Goal: Information Seeking & Learning: Get advice/opinions

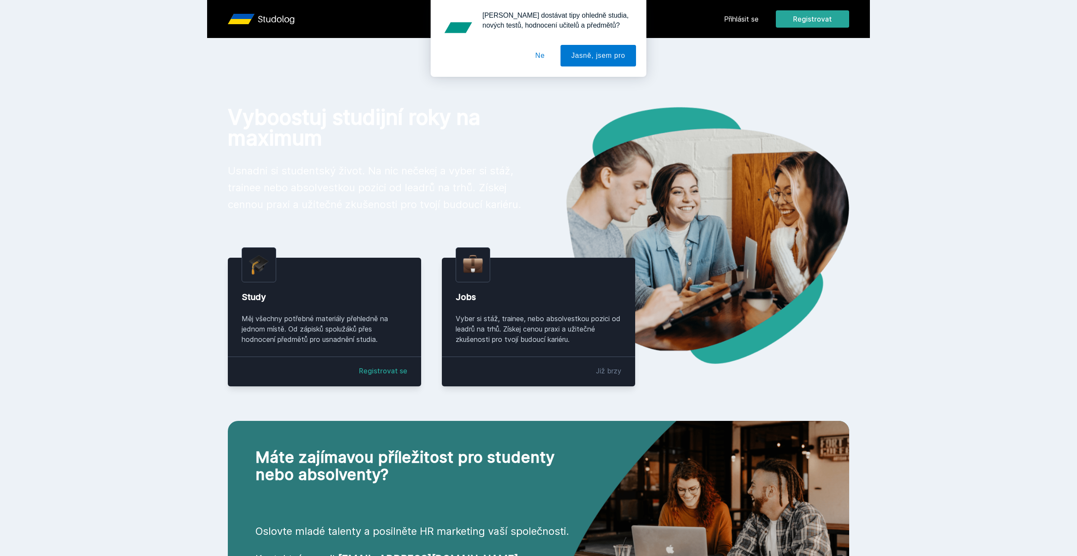
click at [740, 22] on div "Chceš dostávat tipy ohledně studia, nových testů, hodnocení učitelů a předmětů?…" at bounding box center [538, 38] width 1077 height 77
click at [749, 16] on div "Chceš dostávat tipy ohledně studia, nových testů, hodnocení učitelů a předmětů?…" at bounding box center [538, 38] width 1077 height 77
click at [540, 61] on button "Ne" at bounding box center [540, 56] width 31 height 22
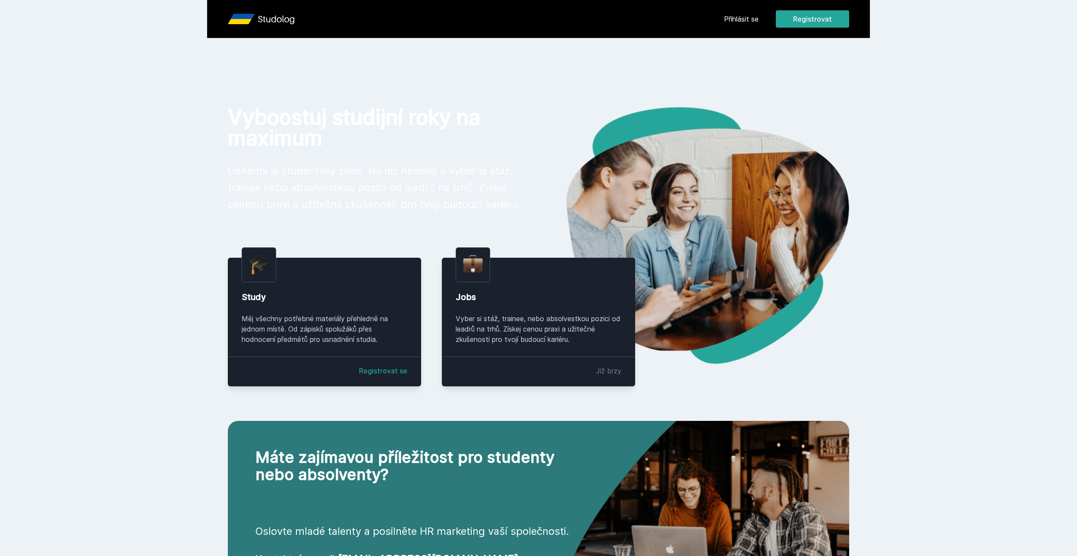
click at [742, 19] on link "Přihlásit se" at bounding box center [741, 19] width 35 height 10
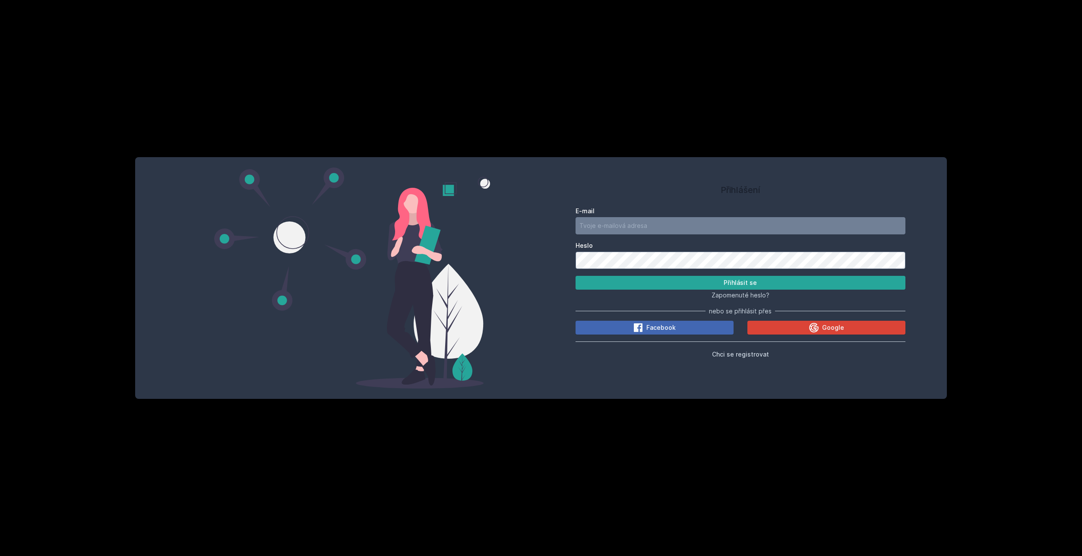
click at [657, 411] on div "Přihlášení E-mail Heslo Přihlásit se Zapomenuté heslo? nebo se přihlásit přes F…" at bounding box center [541, 278] width 1082 height 556
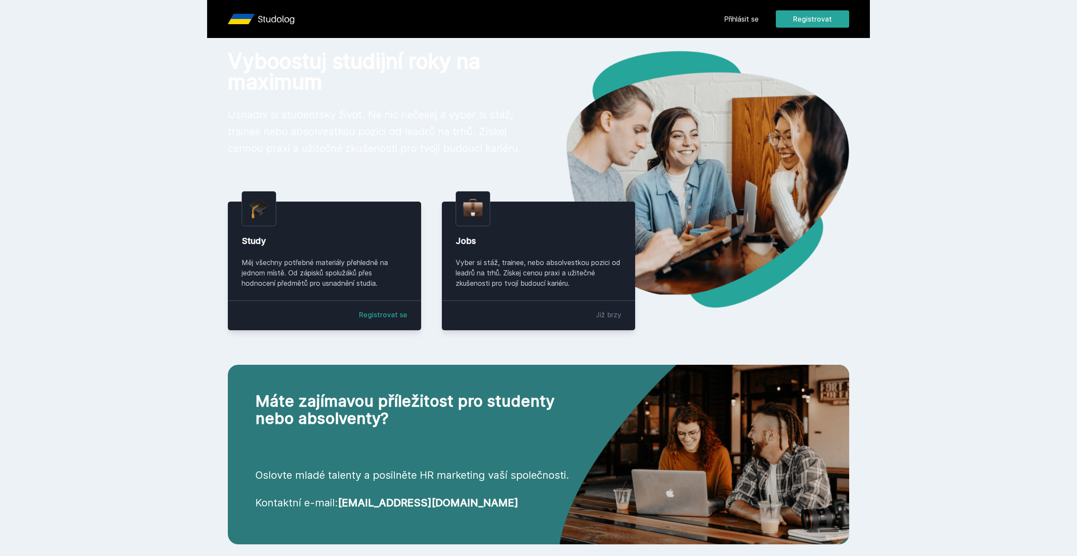
scroll to position [100, 0]
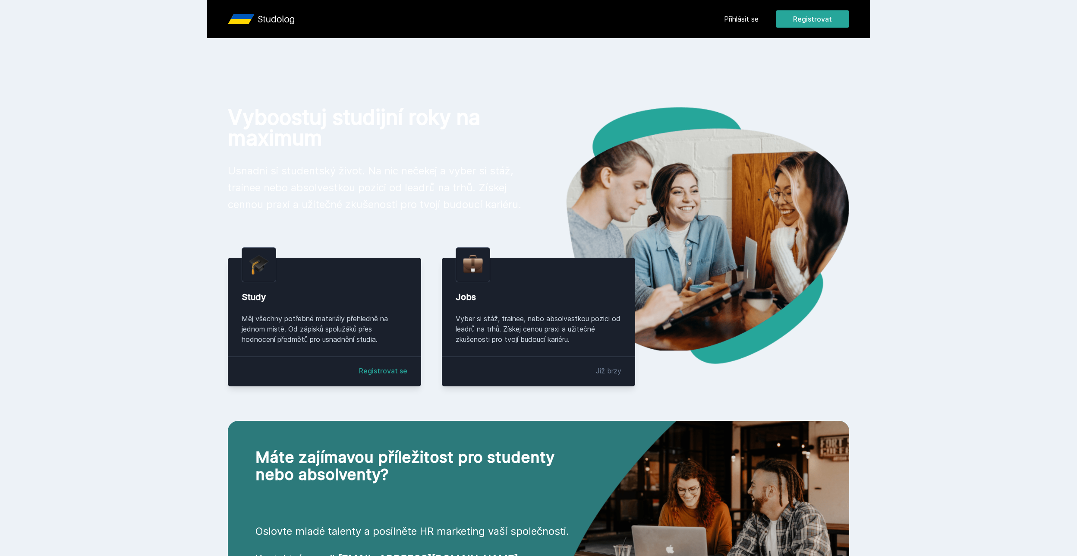
drag, startPoint x: 744, startPoint y: 24, endPoint x: 749, endPoint y: 18, distance: 7.7
click at [744, 24] on div "Přihlásit se Registrovat" at bounding box center [786, 18] width 125 height 17
click at [749, 18] on link "Přihlásit se" at bounding box center [741, 19] width 35 height 10
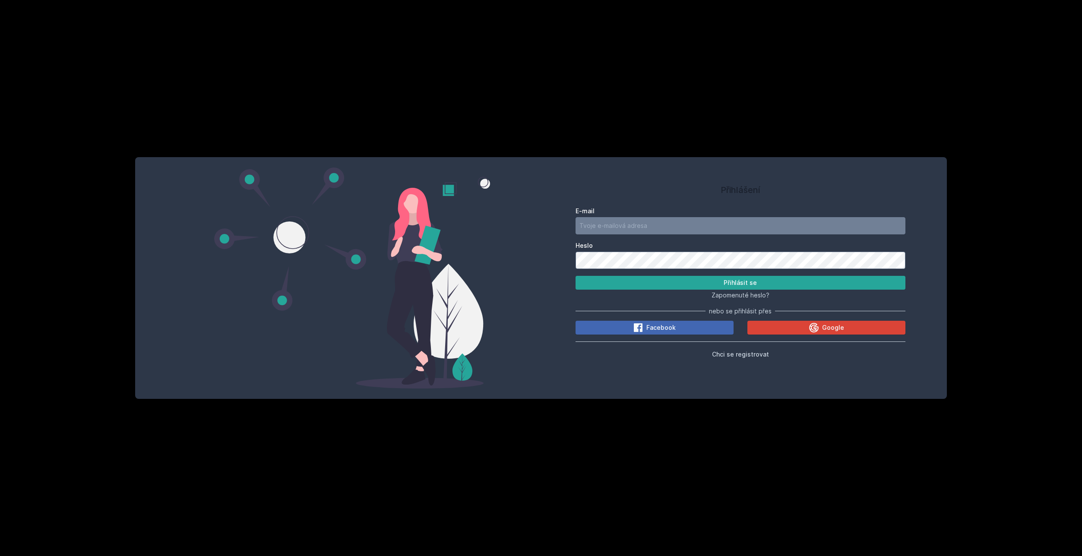
click at [650, 236] on form "E-mail Heslo Přihlásit se" at bounding box center [740, 248] width 330 height 83
click at [655, 229] on input "E-mail" at bounding box center [740, 225] width 330 height 17
type input "m"
type input "brom23@vse.cz"
click at [575, 276] on button "Přihlásit se" at bounding box center [740, 283] width 330 height 14
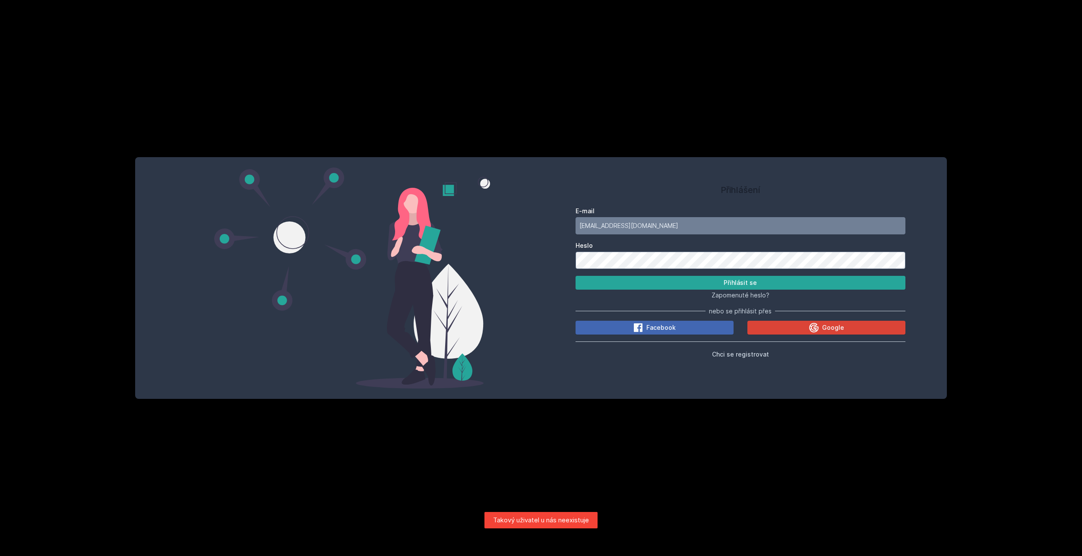
drag, startPoint x: 720, startPoint y: 354, endPoint x: 781, endPoint y: 385, distance: 68.1
click at [771, 398] on div "Přihlášení E-mail brom23@vse.cz Heslo Přihlásit se Zapomenuté heslo? nebo se př…" at bounding box center [541, 278] width 812 height 242
click at [814, 332] on icon at bounding box center [813, 326] width 9 height 9
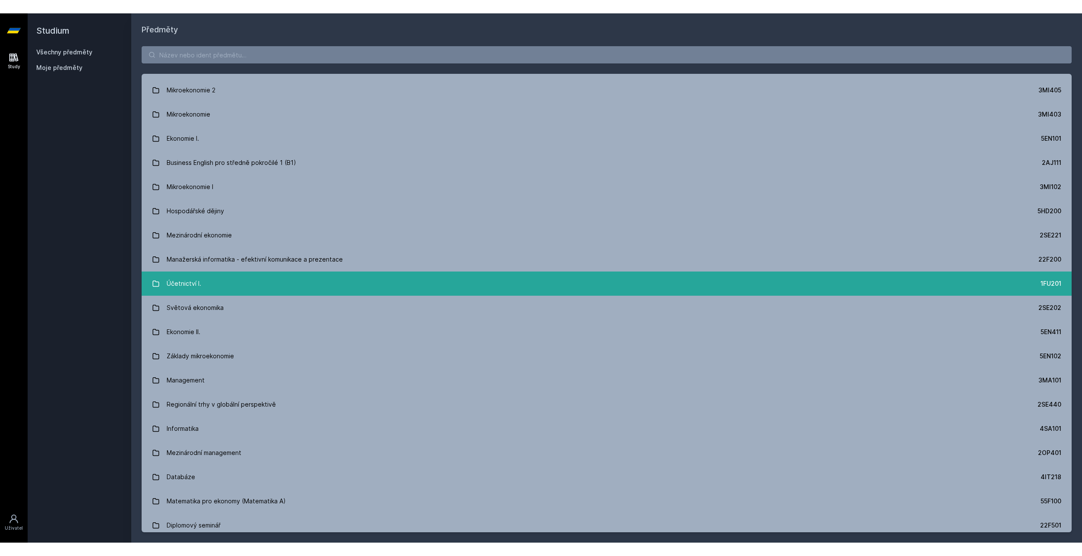
scroll to position [130, 0]
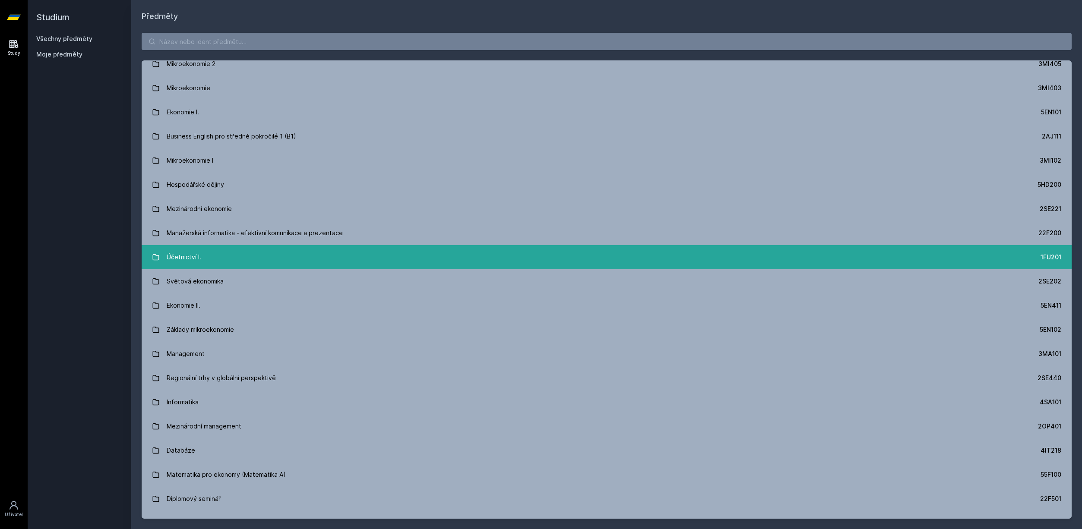
click at [211, 258] on link "Účetnictví I. 1FU201" at bounding box center [607, 257] width 930 height 24
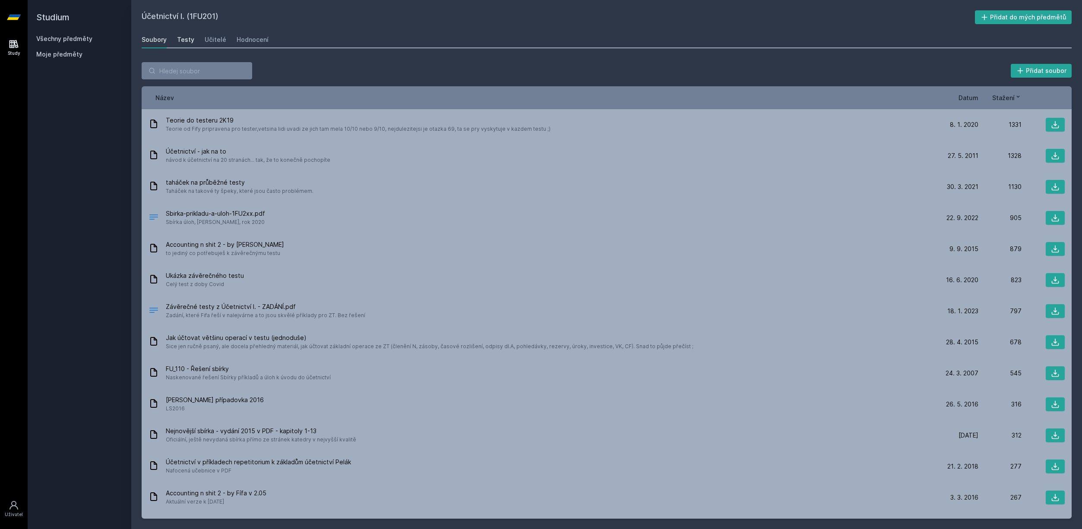
click at [184, 43] on div "Testy" at bounding box center [185, 39] width 17 height 9
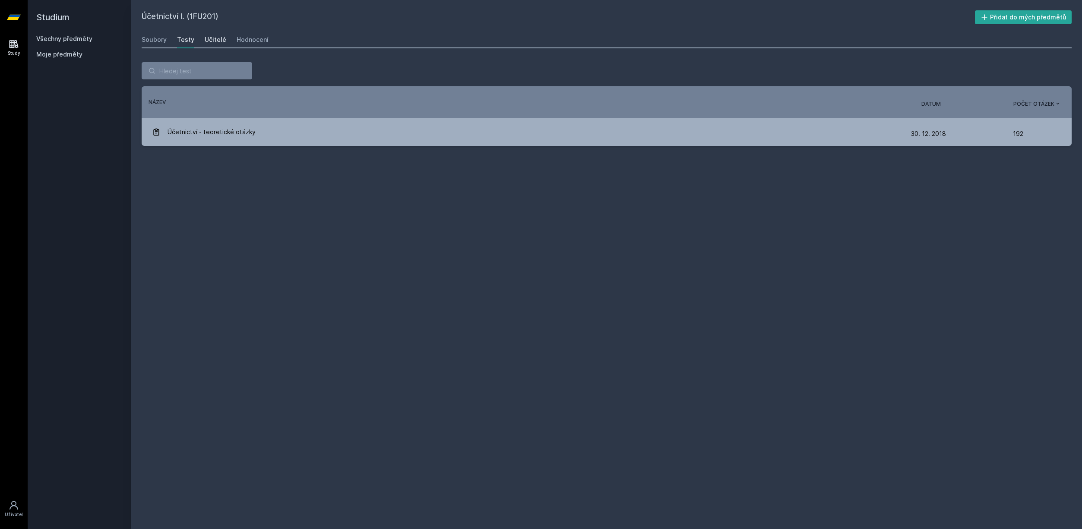
click at [209, 43] on div "Učitelé" at bounding box center [216, 39] width 22 height 9
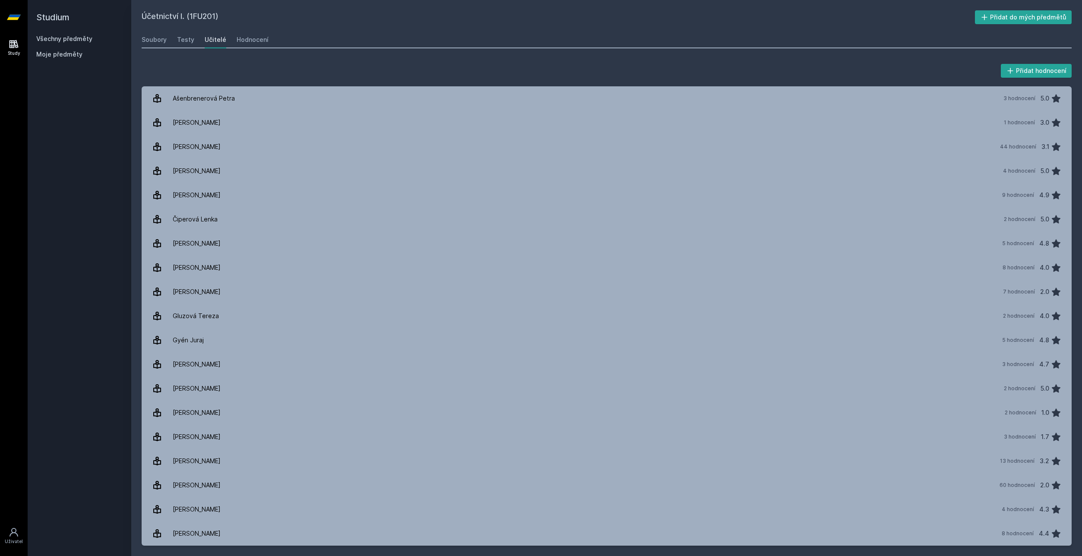
click at [254, 28] on div "Účetnictví I. (1FU201) Přidat do mých předmětů [GEOGRAPHIC_DATA] Testy Učitelé …" at bounding box center [607, 277] width 930 height 535
click at [253, 37] on div "Hodnocení" at bounding box center [253, 39] width 32 height 9
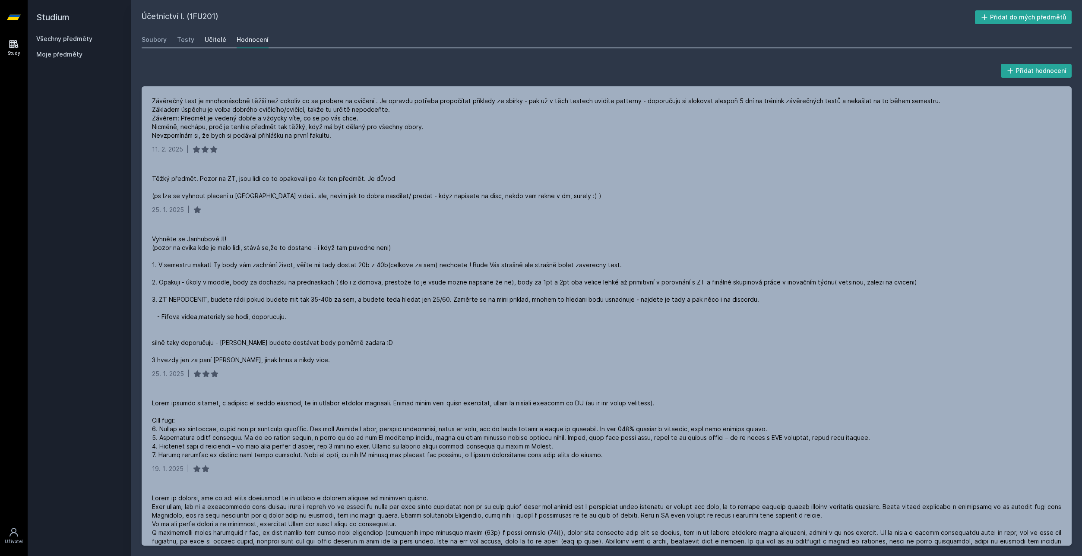
click at [215, 42] on div "Učitelé" at bounding box center [216, 39] width 22 height 9
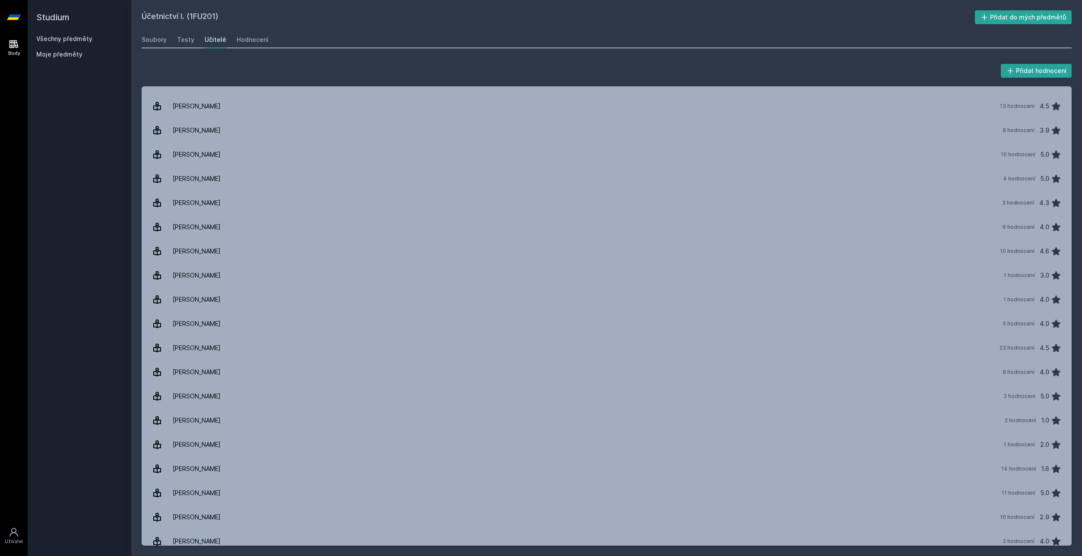
scroll to position [1305, 0]
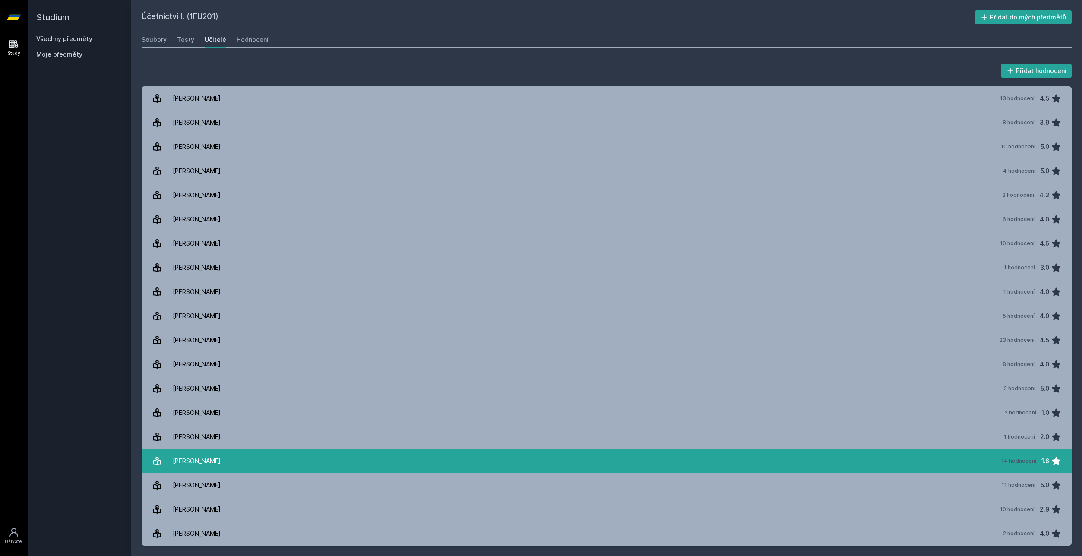
click at [215, 460] on div "[PERSON_NAME]" at bounding box center [197, 460] width 48 height 17
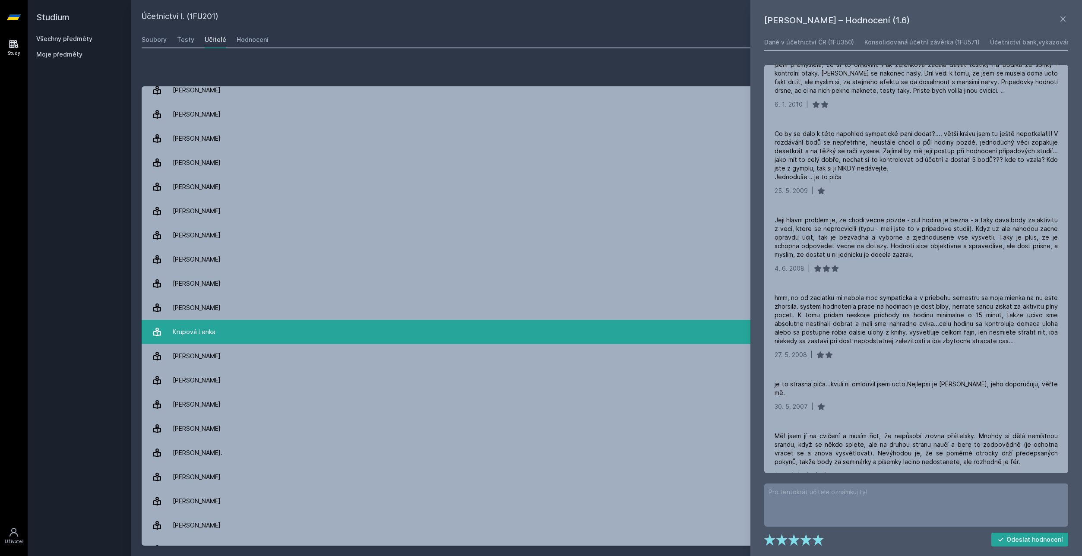
scroll to position [226, 0]
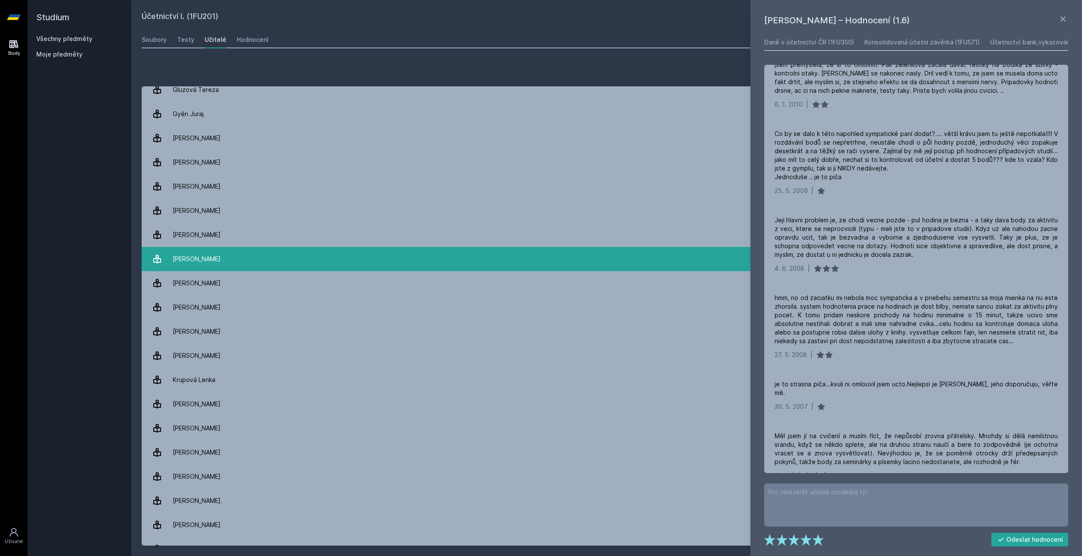
click at [221, 258] on div "[PERSON_NAME]" at bounding box center [197, 258] width 48 height 17
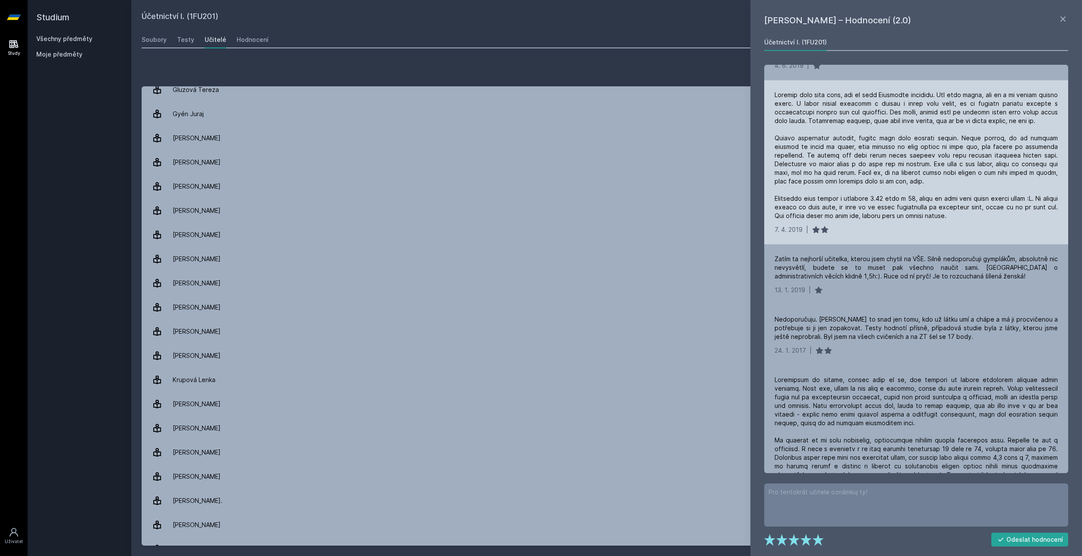
scroll to position [2202, 0]
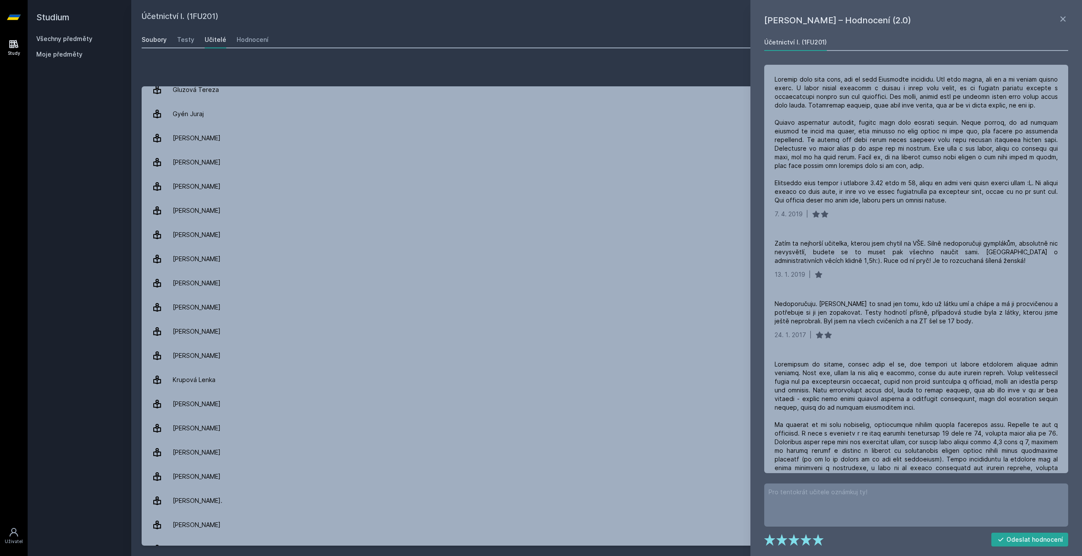
click at [152, 37] on div "Soubory" at bounding box center [154, 39] width 25 height 9
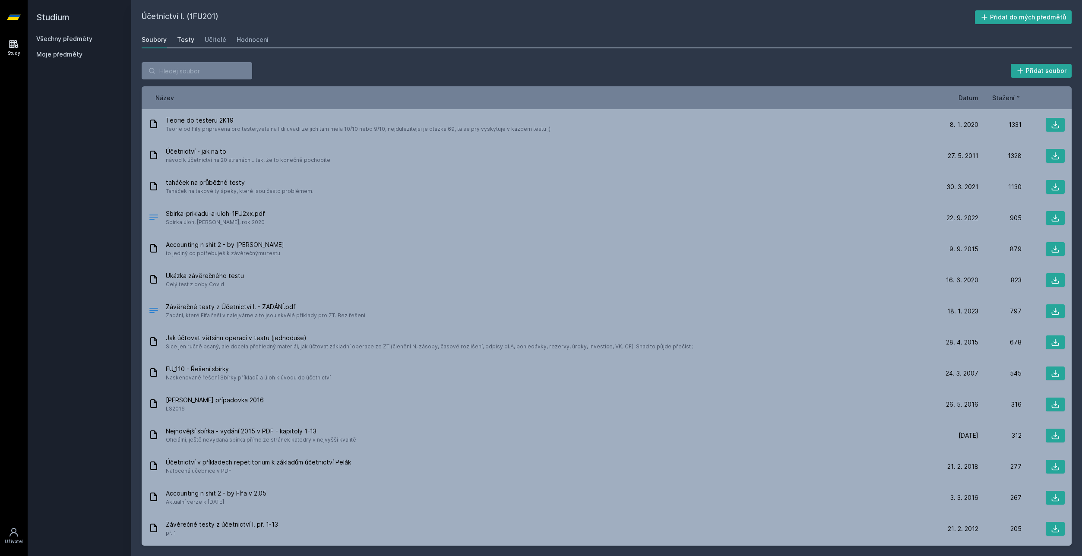
click at [186, 38] on div "Testy" at bounding box center [185, 39] width 17 height 9
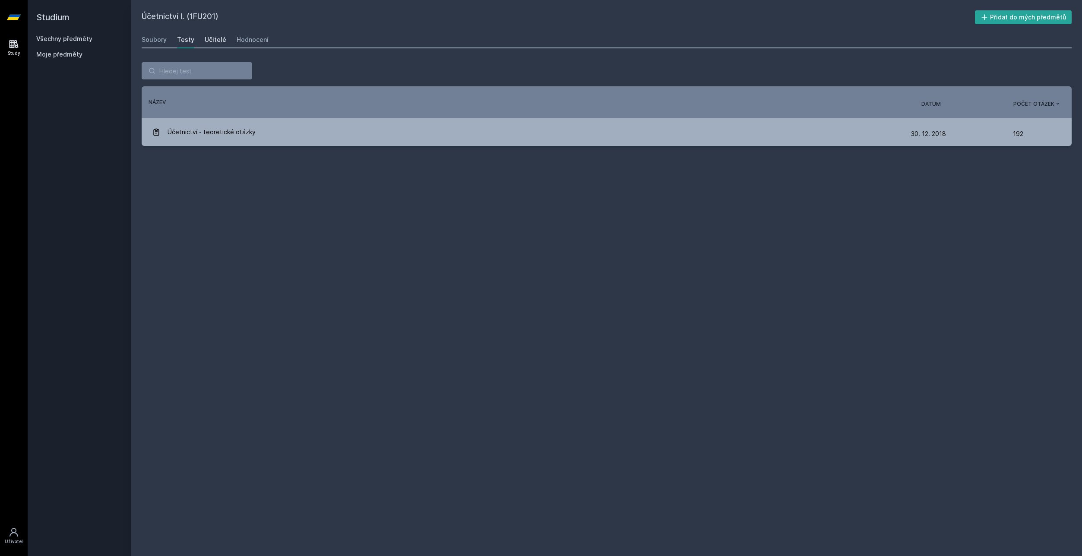
click at [211, 35] on link "Učitelé" at bounding box center [216, 39] width 22 height 17
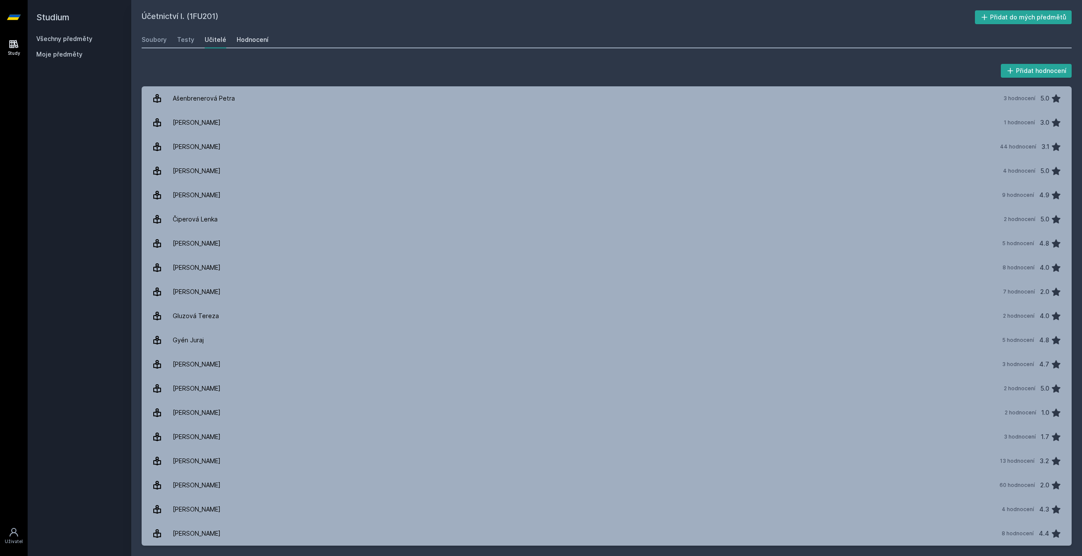
click at [256, 34] on link "Hodnocení" at bounding box center [253, 39] width 32 height 17
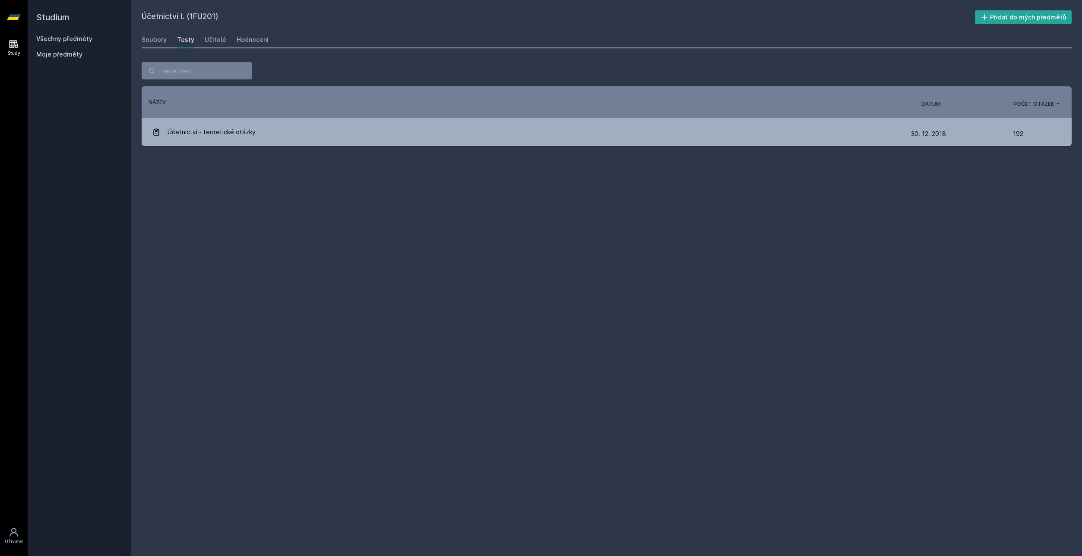
click at [61, 37] on link "Všechny předměty" at bounding box center [64, 38] width 56 height 7
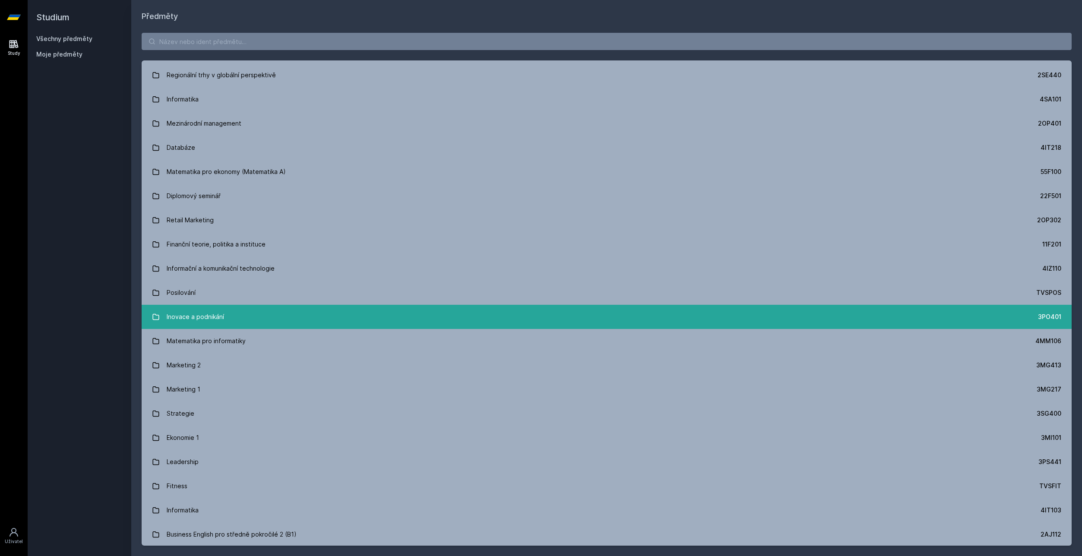
scroll to position [475, 0]
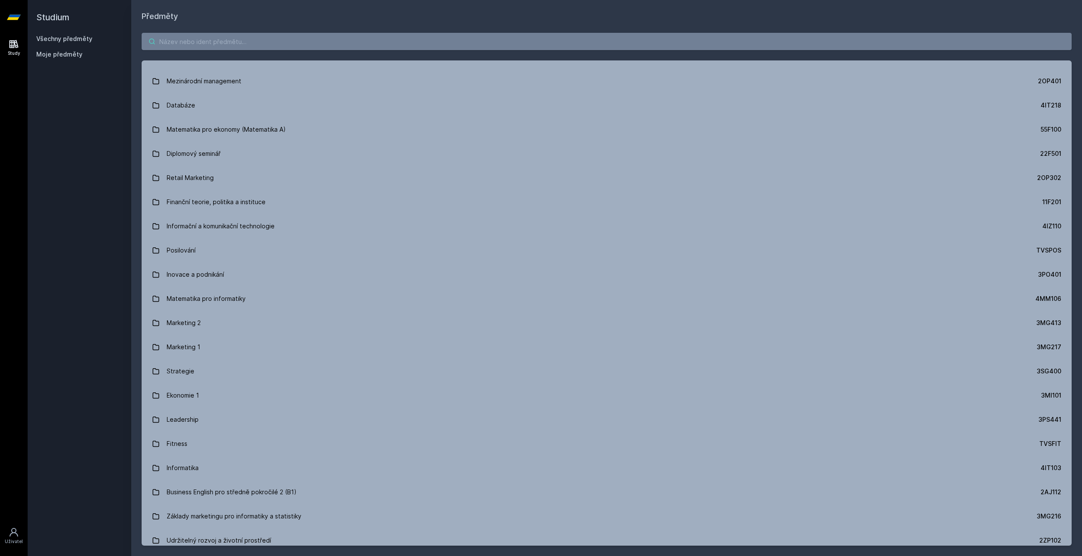
click at [240, 38] on input "search" at bounding box center [607, 41] width 930 height 17
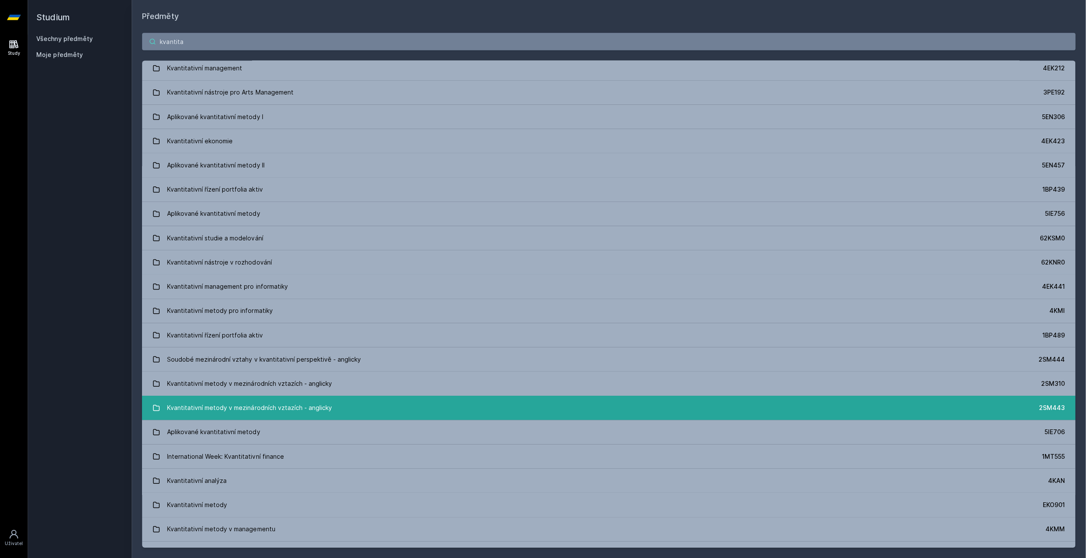
scroll to position [0, 0]
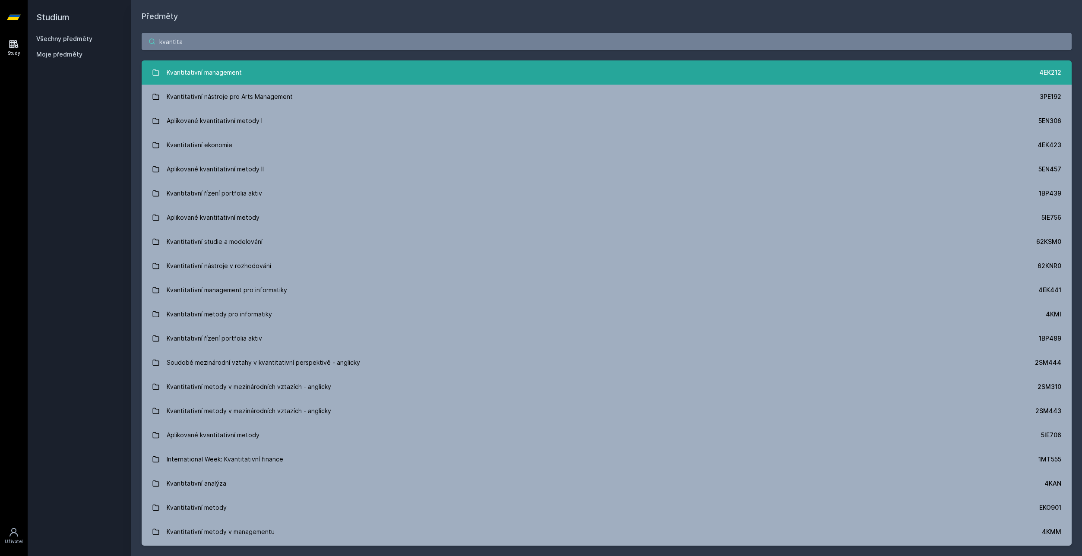
type input "kvantita"
click at [219, 75] on div "Kvantitativní management" at bounding box center [204, 72] width 75 height 17
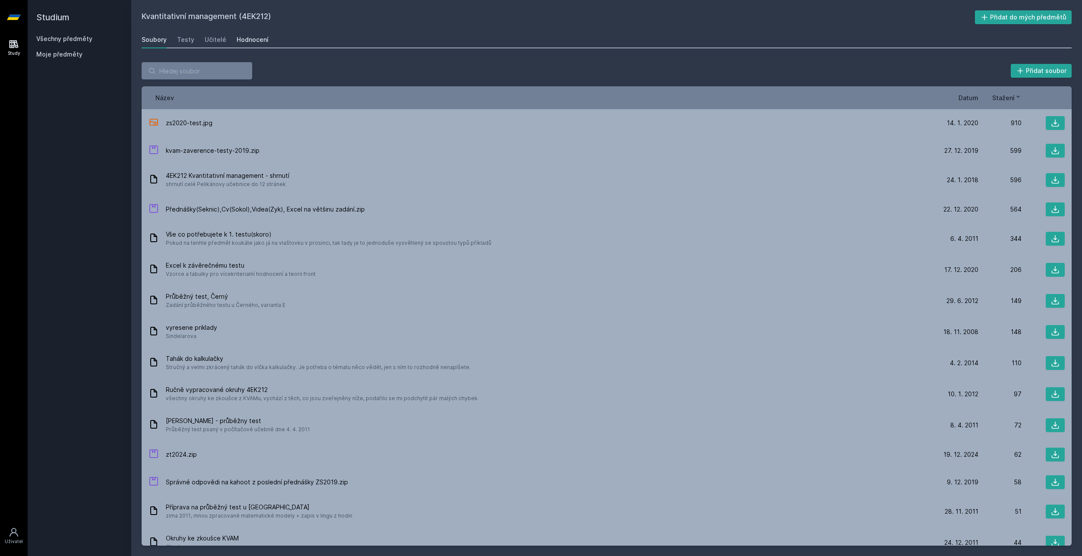
click at [250, 38] on div "Hodnocení" at bounding box center [253, 39] width 32 height 9
click at [64, 54] on span "Moje předměty" at bounding box center [59, 54] width 46 height 9
click at [60, 54] on span "Moje předměty" at bounding box center [59, 54] width 46 height 9
click at [65, 36] on link "Všechny předměty" at bounding box center [64, 38] width 56 height 7
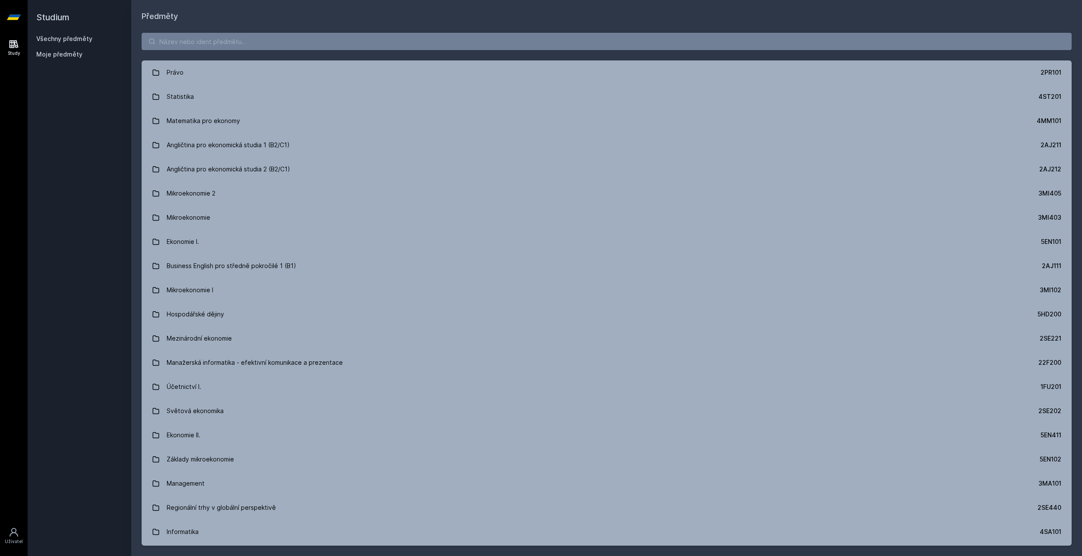
click at [55, 54] on span "Moje předměty" at bounding box center [59, 54] width 46 height 9
click at [180, 42] on input "search" at bounding box center [607, 41] width 930 height 17
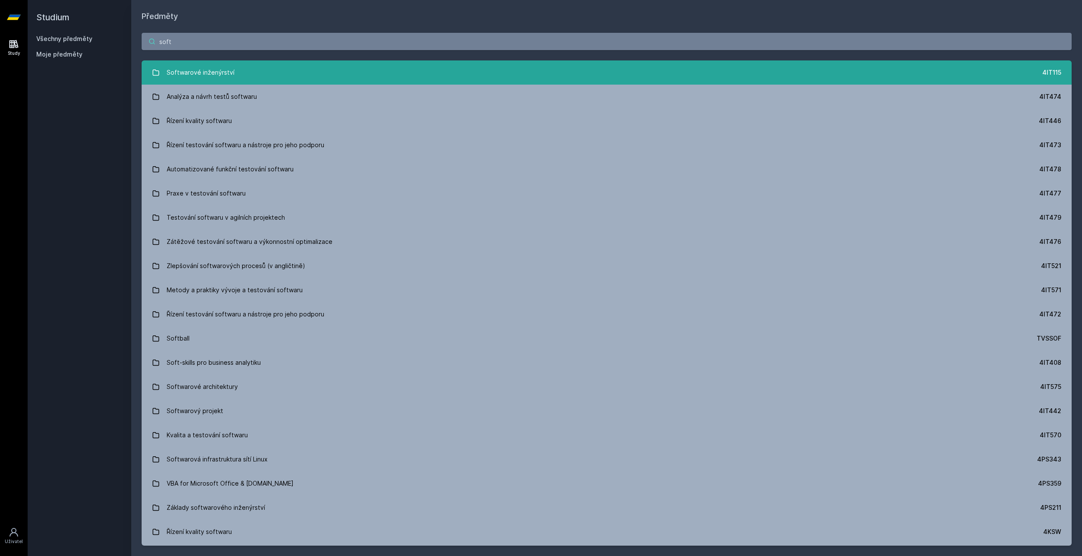
type input "soft"
click at [215, 66] on div "Softwarové inženýrství" at bounding box center [201, 72] width 68 height 17
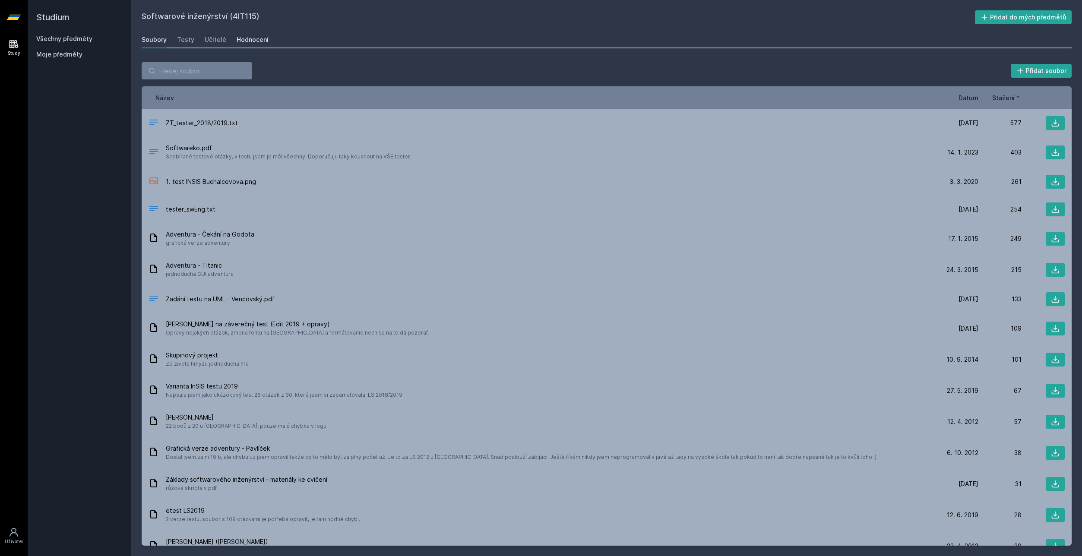
click at [255, 37] on div "Hodnocení" at bounding box center [253, 39] width 32 height 9
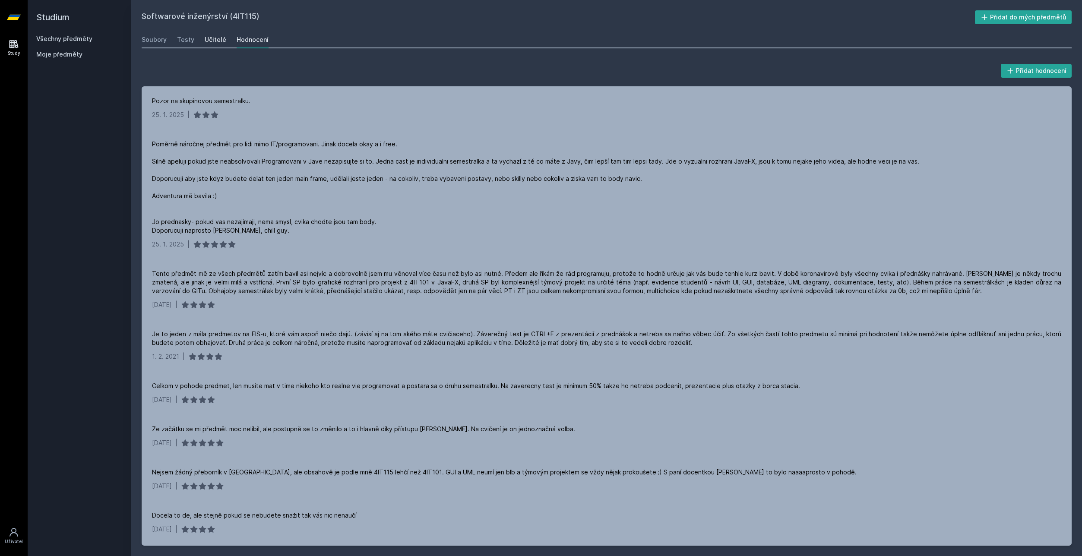
click at [215, 42] on div "Učitelé" at bounding box center [216, 39] width 22 height 9
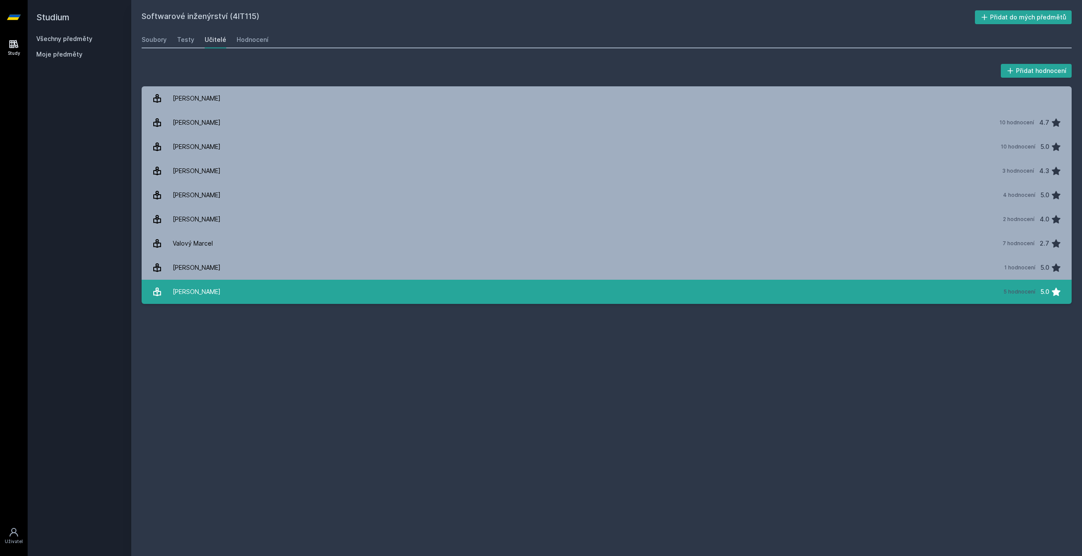
click at [196, 291] on div "[PERSON_NAME]" at bounding box center [197, 291] width 48 height 17
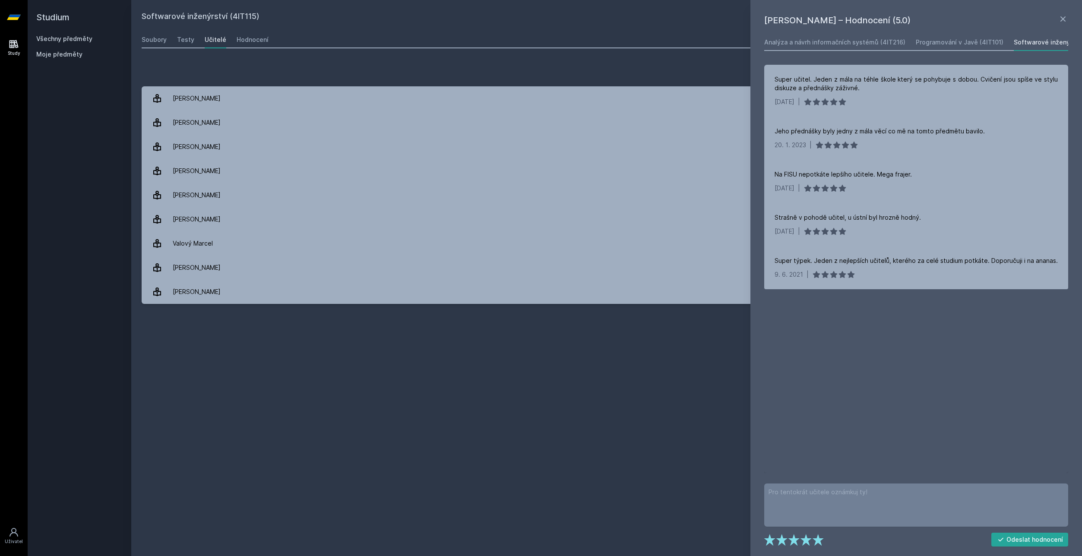
click at [80, 41] on link "Všechny předměty" at bounding box center [64, 38] width 56 height 7
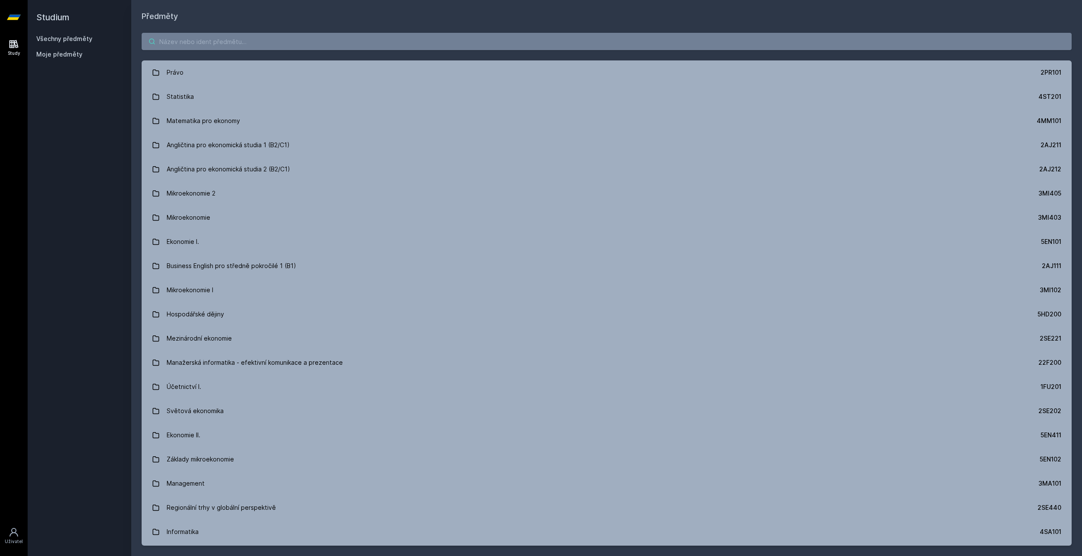
click at [192, 41] on input "search" at bounding box center [607, 41] width 930 height 17
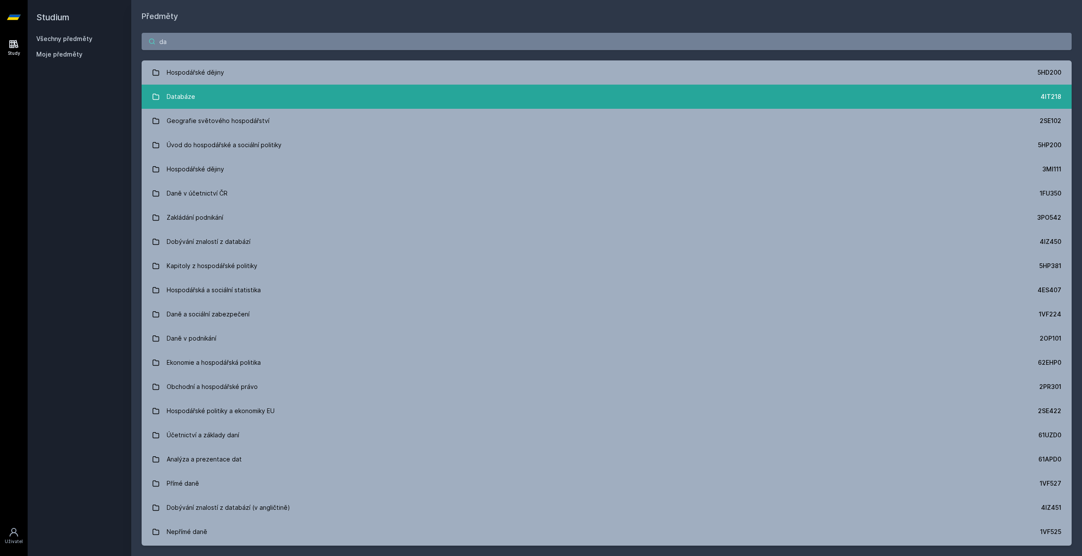
type input "da"
click at [185, 94] on div "Databáze" at bounding box center [181, 96] width 28 height 17
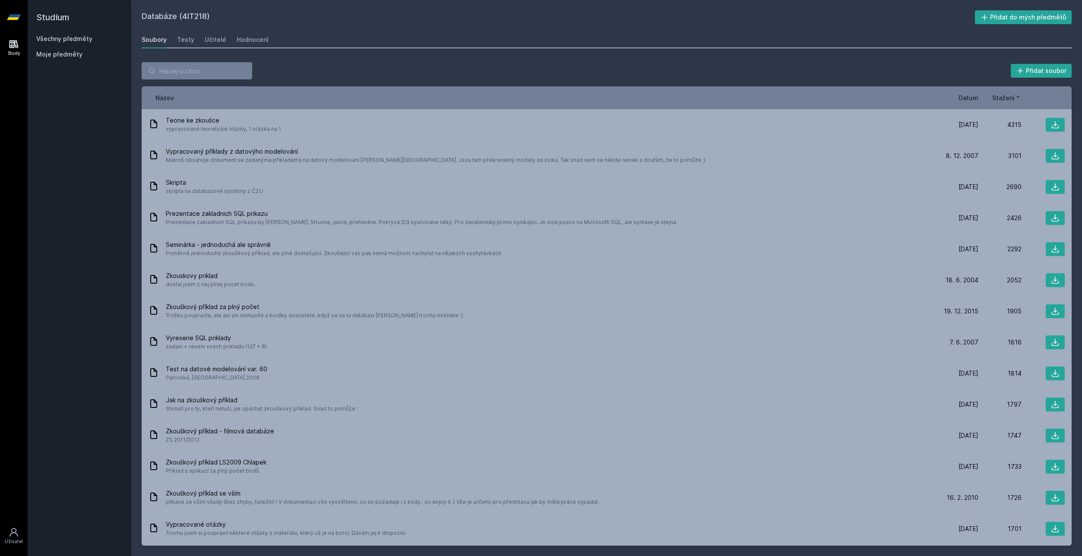
click at [230, 38] on div "Soubory Testy Učitelé Hodnocení" at bounding box center [607, 39] width 930 height 17
click at [237, 38] on div "Hodnocení" at bounding box center [253, 39] width 32 height 9
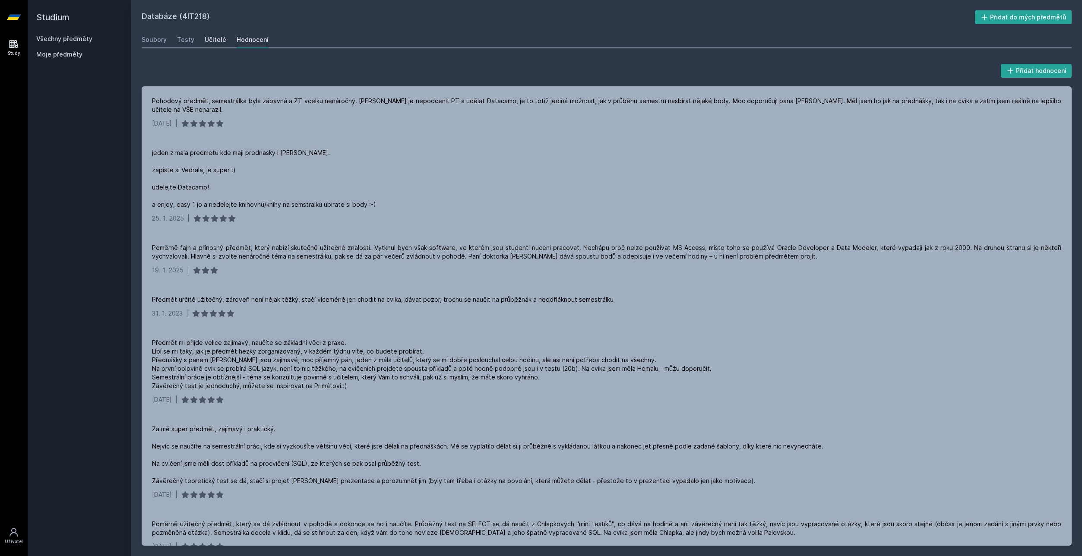
click at [216, 38] on div "Učitelé" at bounding box center [216, 39] width 22 height 9
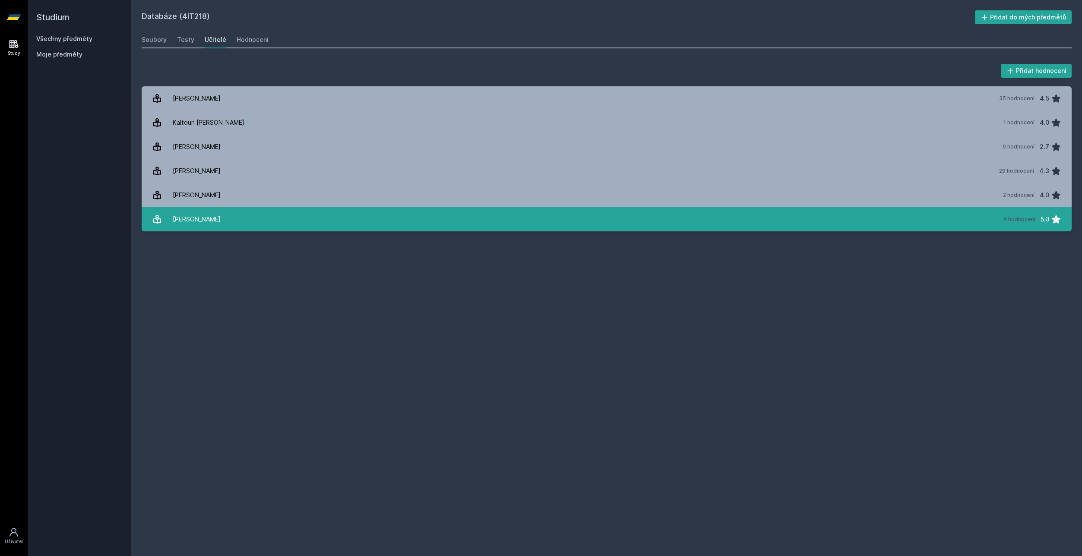
click at [206, 218] on div "[PERSON_NAME]" at bounding box center [197, 219] width 48 height 17
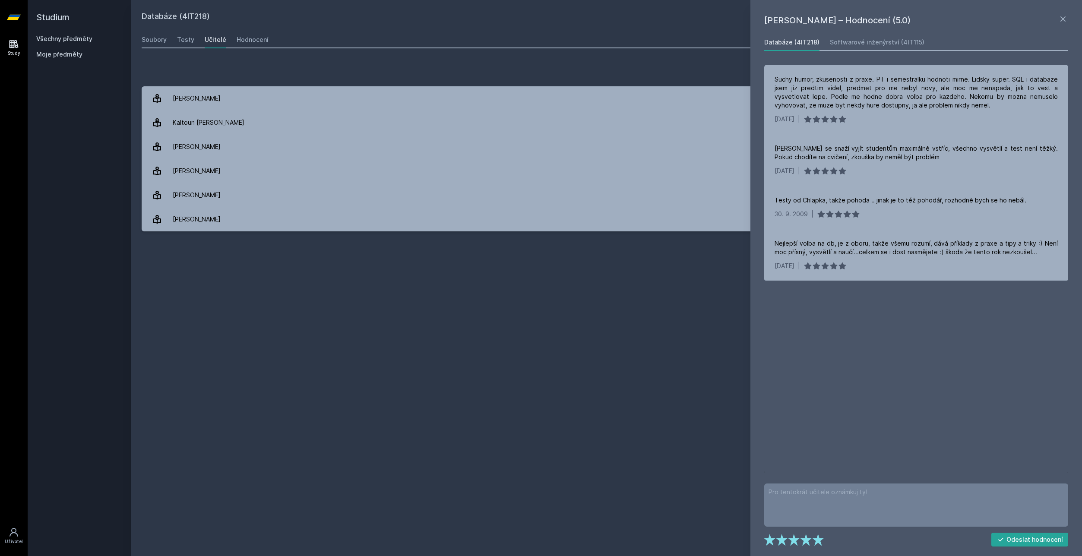
click at [42, 40] on link "Všechny předměty" at bounding box center [64, 38] width 56 height 7
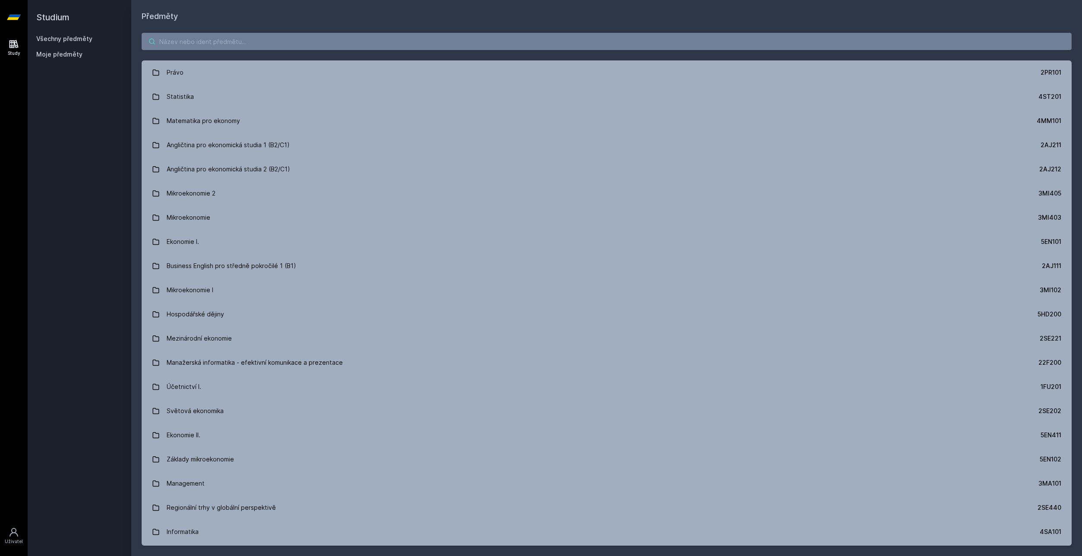
click at [181, 45] on input "search" at bounding box center [607, 41] width 930 height 17
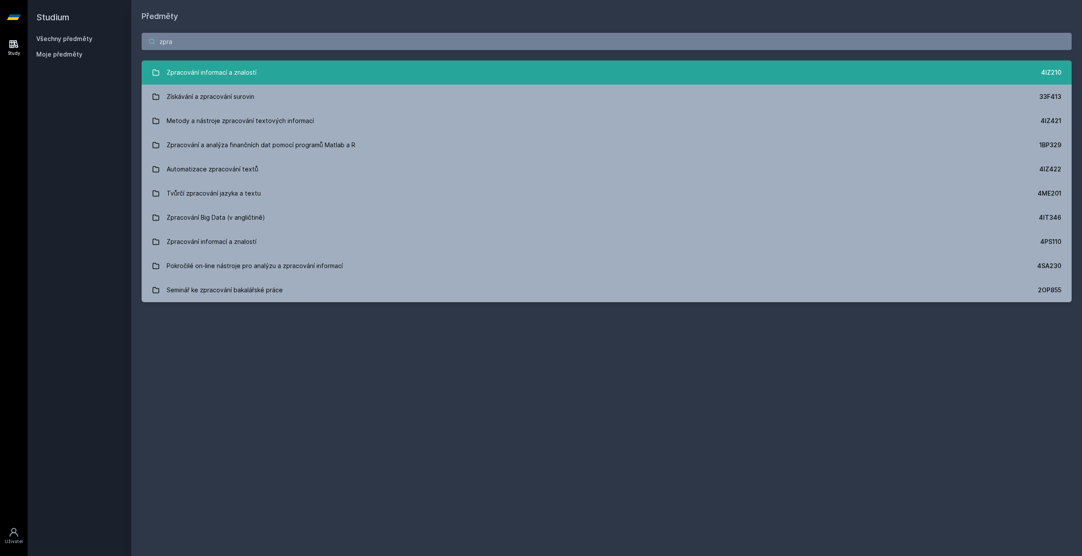
type input "zpra"
click at [218, 75] on div "Zpracování informací a znalostí" at bounding box center [212, 72] width 90 height 17
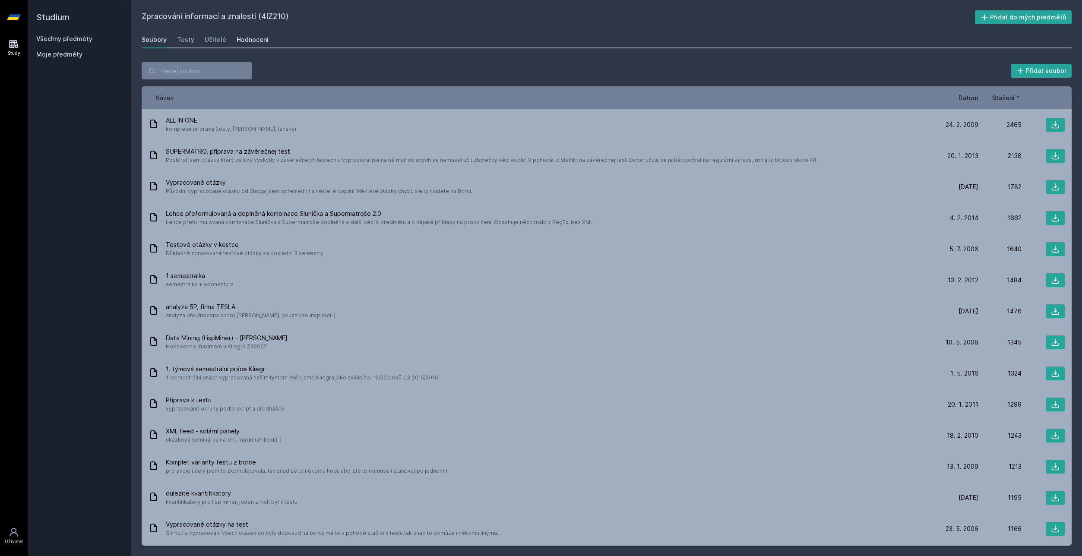
click at [238, 40] on div "Hodnocení" at bounding box center [253, 39] width 32 height 9
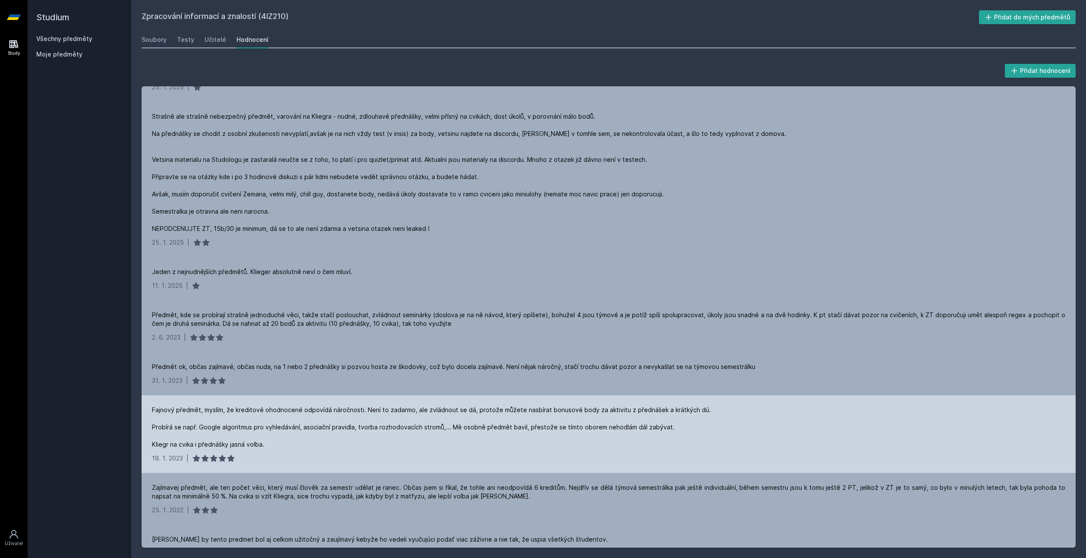
scroll to position [130, 0]
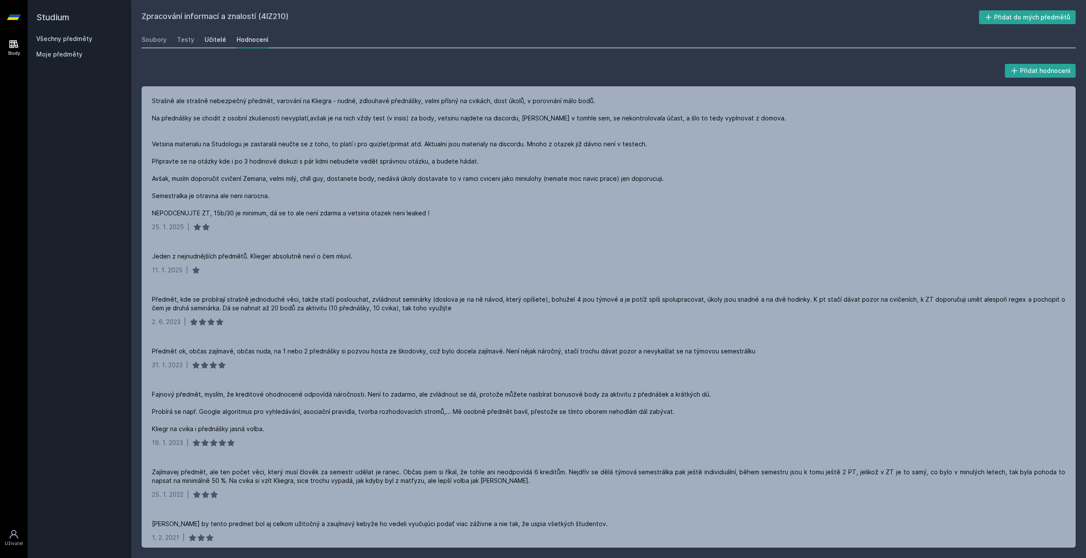
click at [210, 37] on div "Učitelé" at bounding box center [216, 39] width 22 height 9
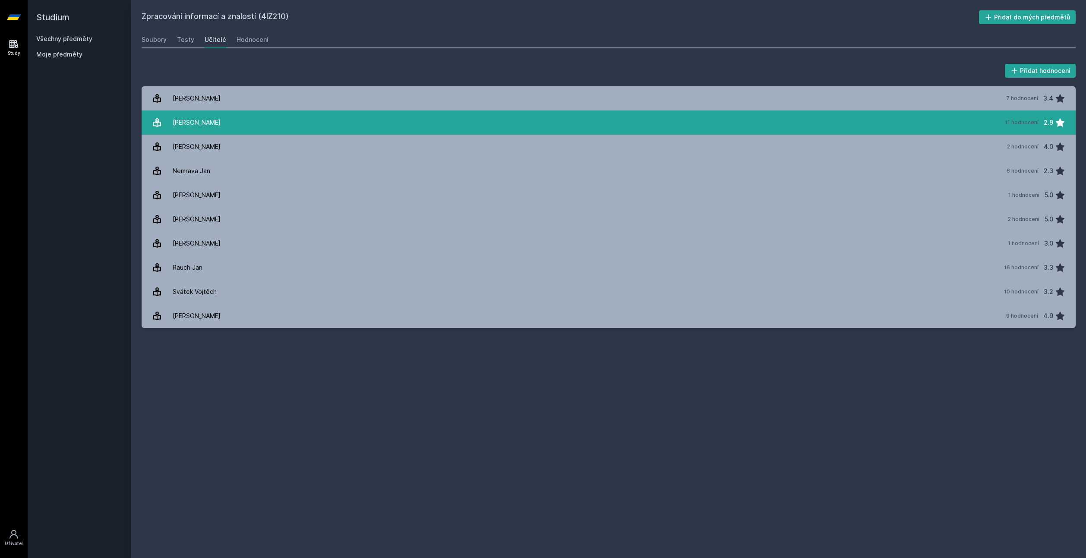
click at [243, 115] on link "[PERSON_NAME] 11 hodnocení 2.9" at bounding box center [609, 123] width 934 height 24
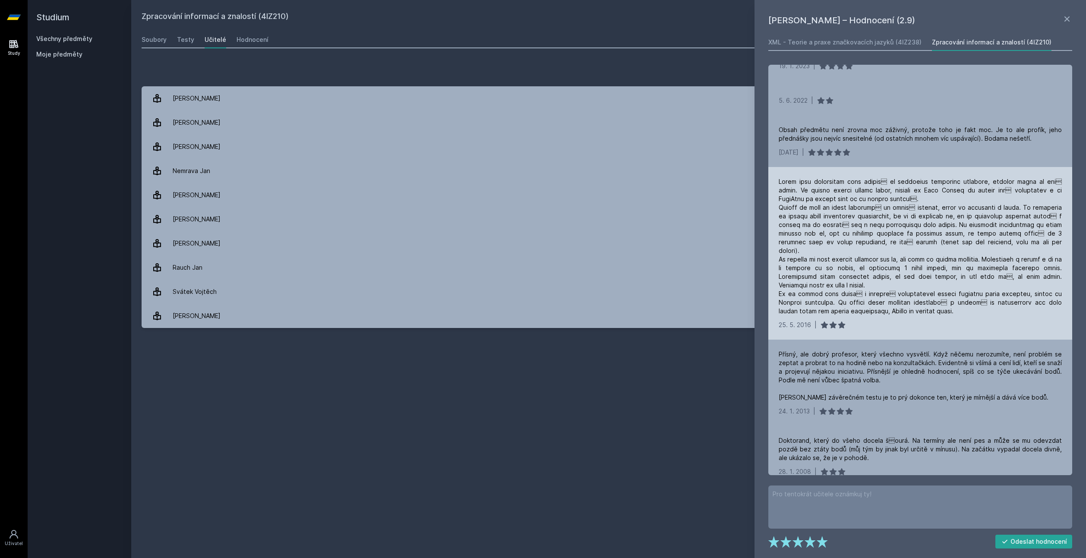
scroll to position [280, 0]
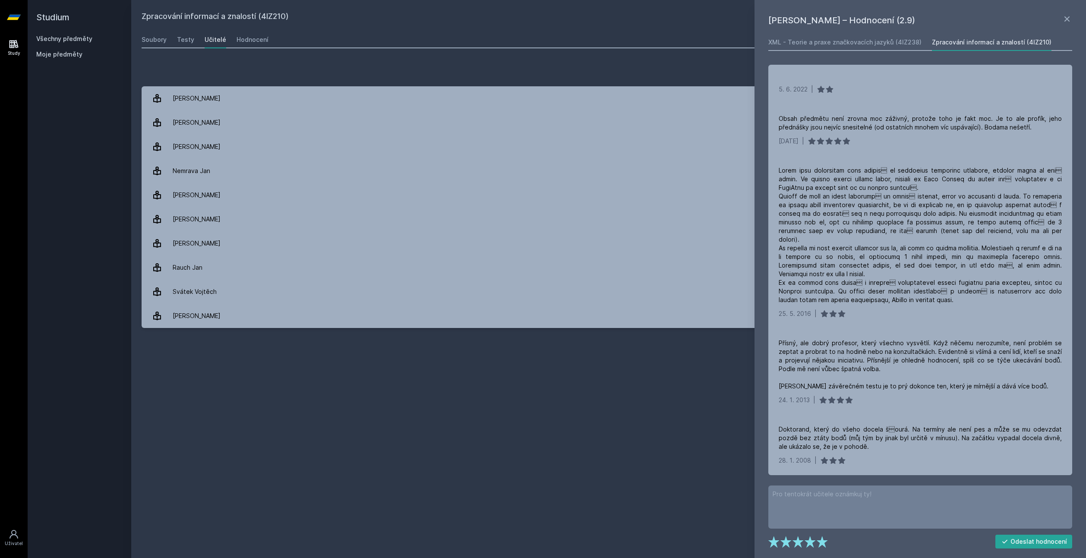
click at [67, 41] on link "Všechny předměty" at bounding box center [64, 38] width 56 height 7
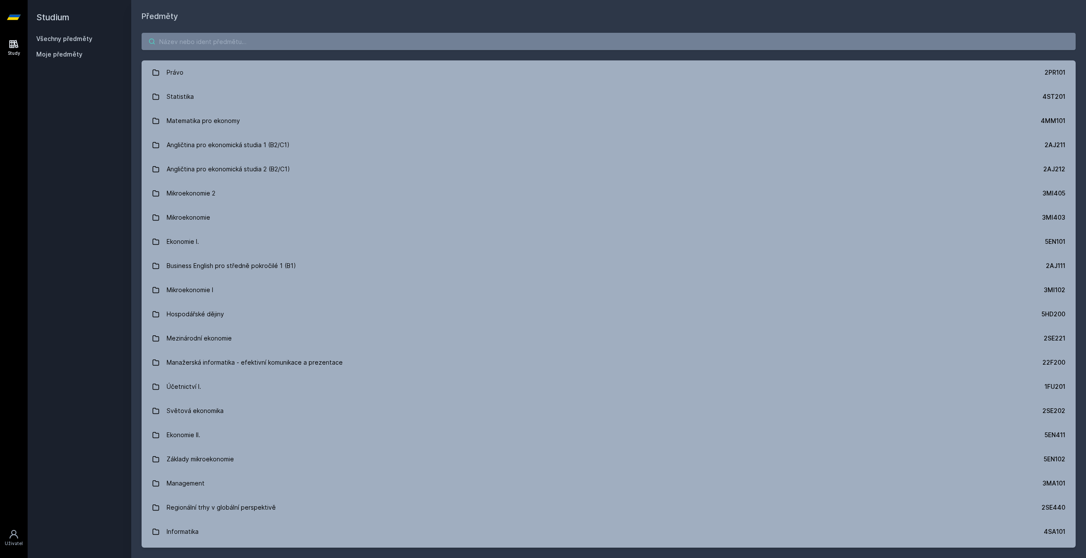
click at [206, 44] on input "search" at bounding box center [609, 41] width 934 height 17
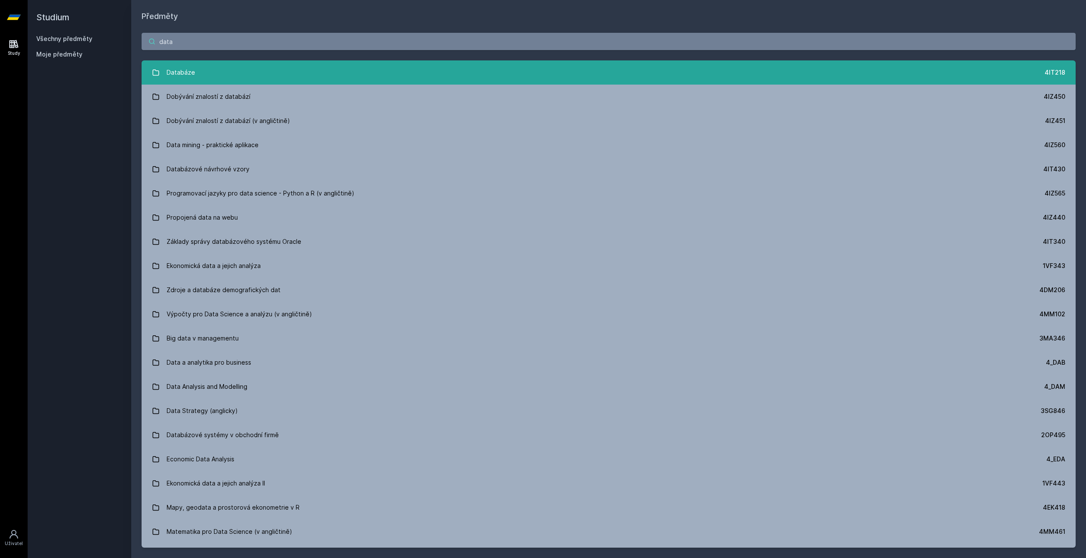
type input "data"
click at [218, 69] on link "Databáze 4IT218" at bounding box center [609, 72] width 934 height 24
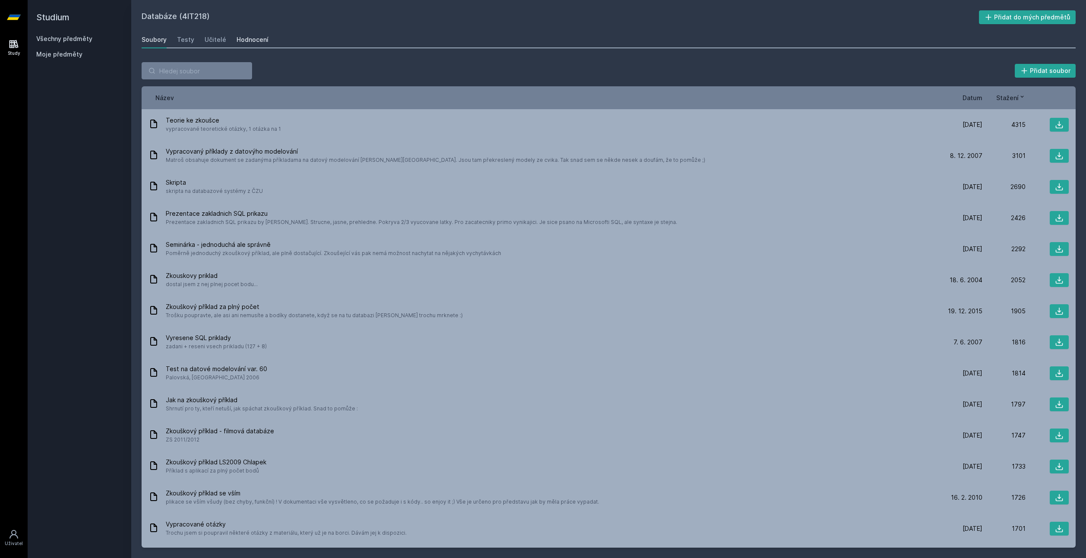
click at [246, 39] on div "Hodnocení" at bounding box center [253, 39] width 32 height 9
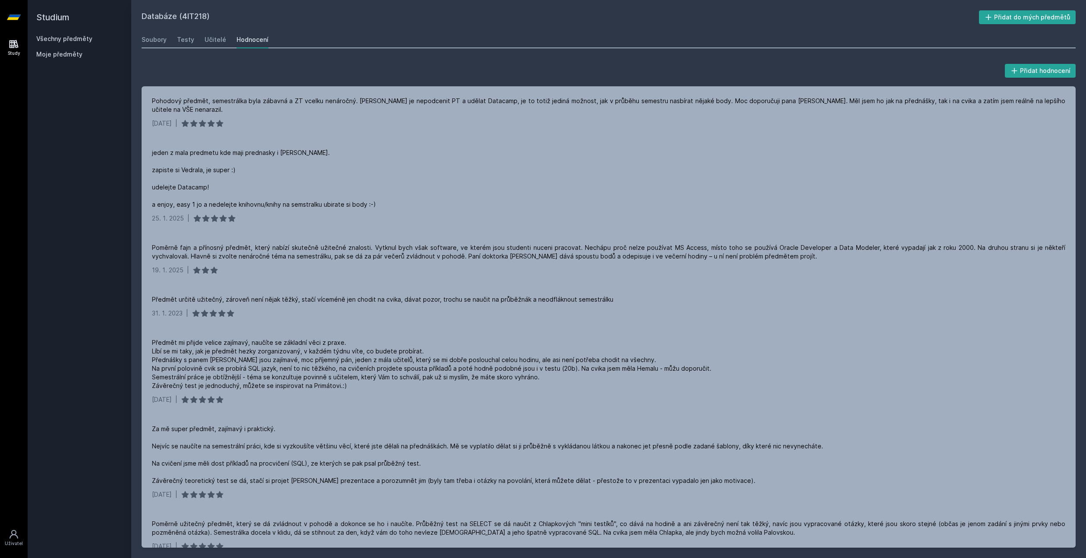
click at [58, 39] on link "Všechny předměty" at bounding box center [64, 38] width 56 height 7
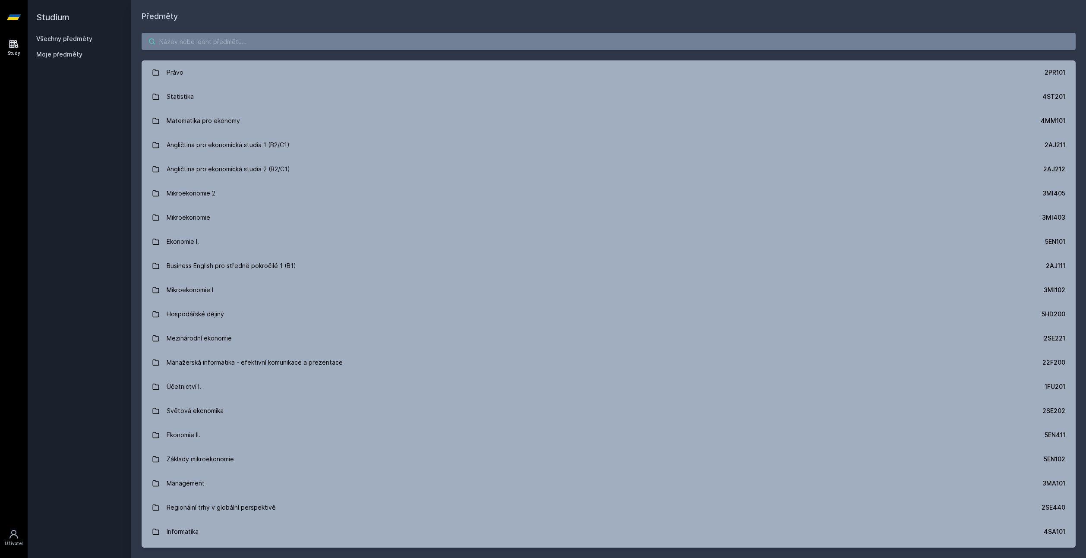
click at [265, 48] on input "search" at bounding box center [609, 41] width 934 height 17
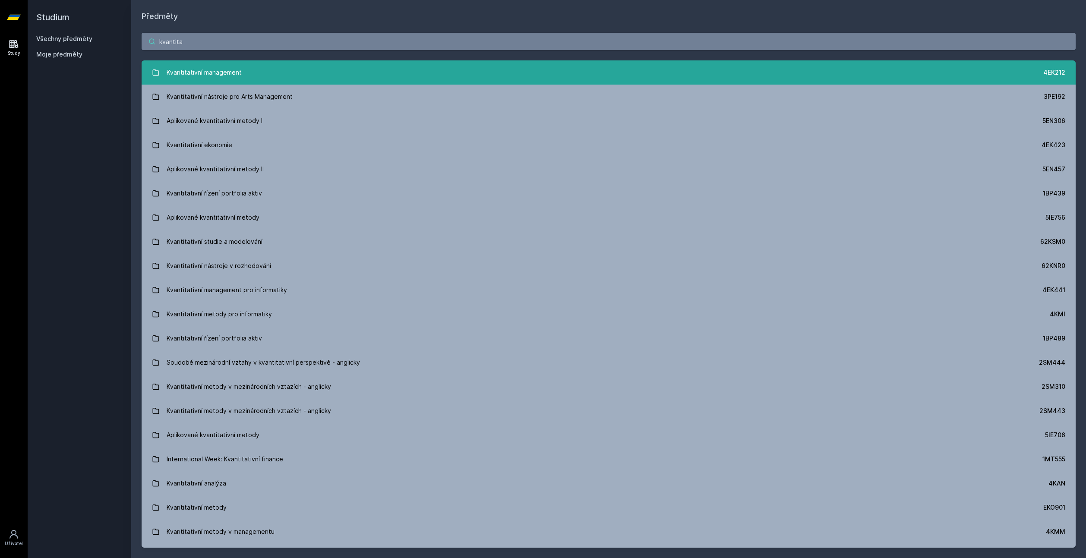
type input "kvantita"
click at [203, 81] on div "Kvantitativní management" at bounding box center [204, 72] width 75 height 17
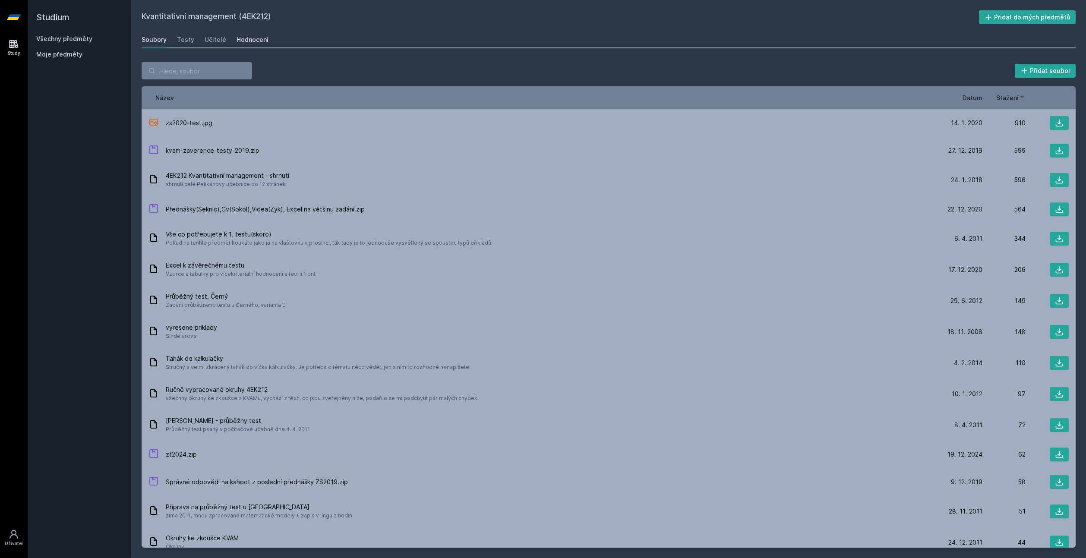
click at [246, 41] on div "Hodnocení" at bounding box center [253, 39] width 32 height 9
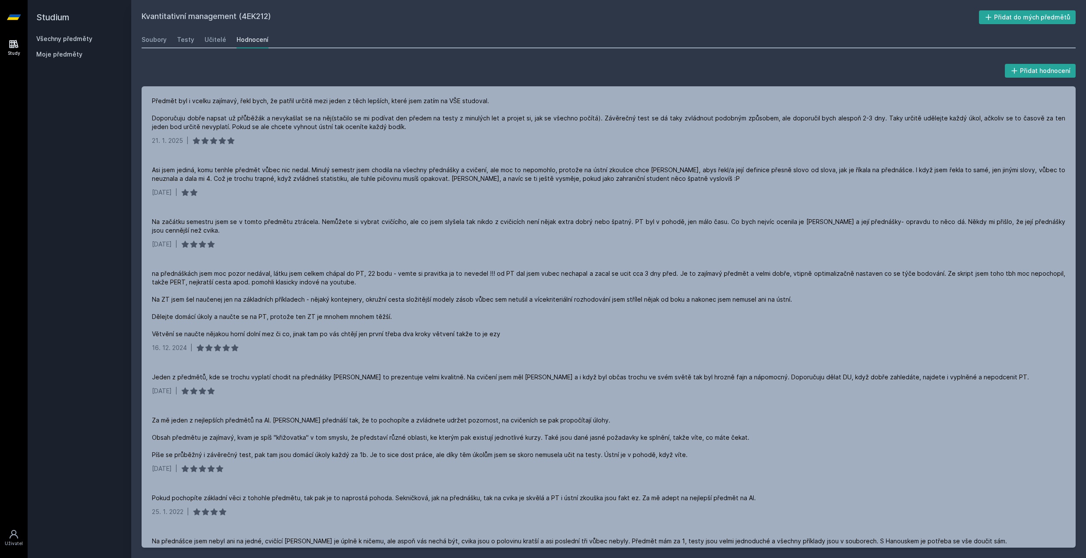
click at [202, 38] on div "Soubory Testy Učitelé Hodnocení" at bounding box center [609, 39] width 934 height 17
click at [210, 37] on div "Učitelé" at bounding box center [216, 39] width 22 height 9
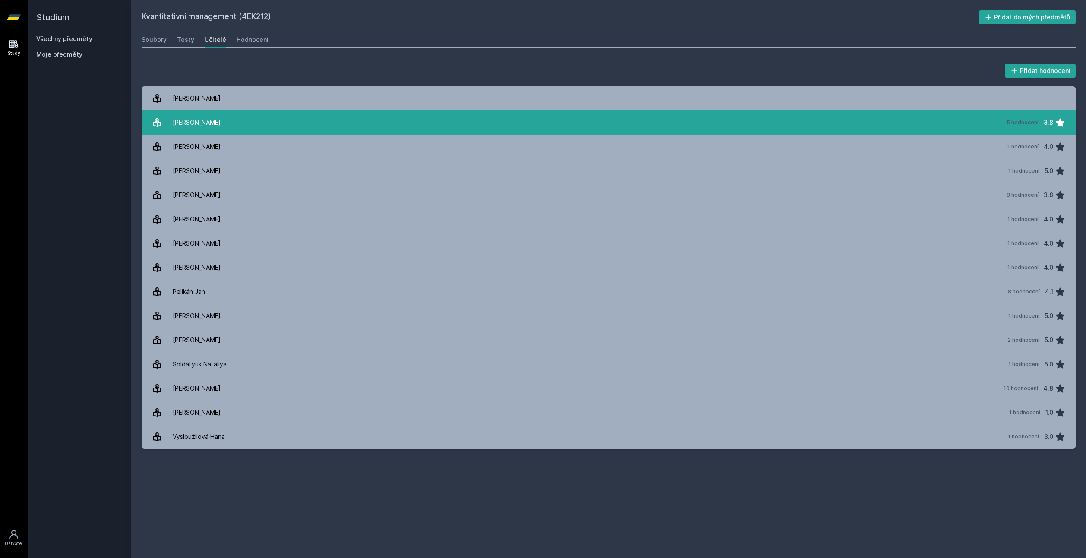
click at [222, 123] on link "[PERSON_NAME] 5 hodnocení 3.8" at bounding box center [609, 123] width 934 height 24
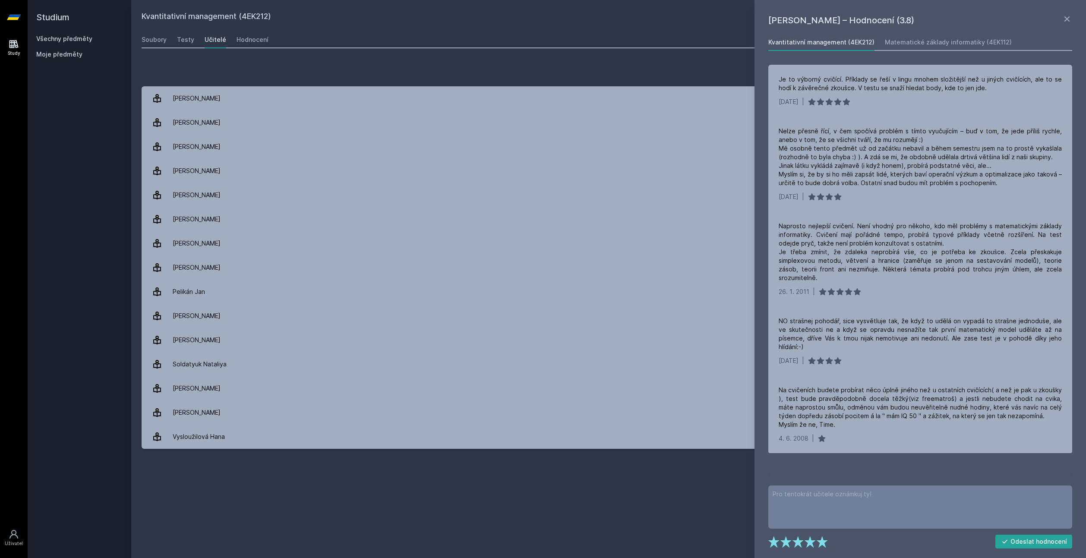
click at [68, 38] on link "Všechny předměty" at bounding box center [64, 38] width 56 height 7
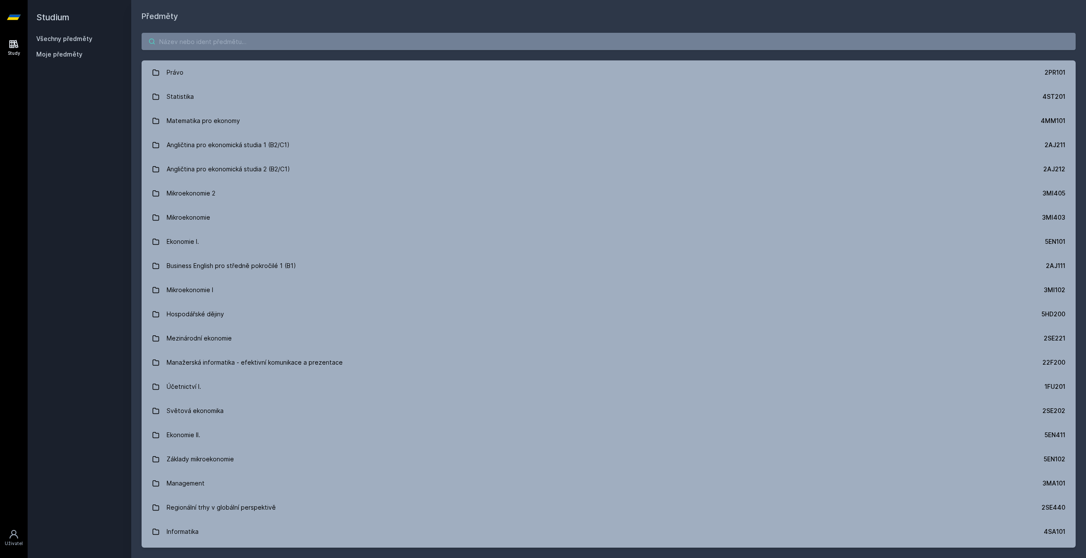
click at [223, 45] on input "search" at bounding box center [609, 41] width 934 height 17
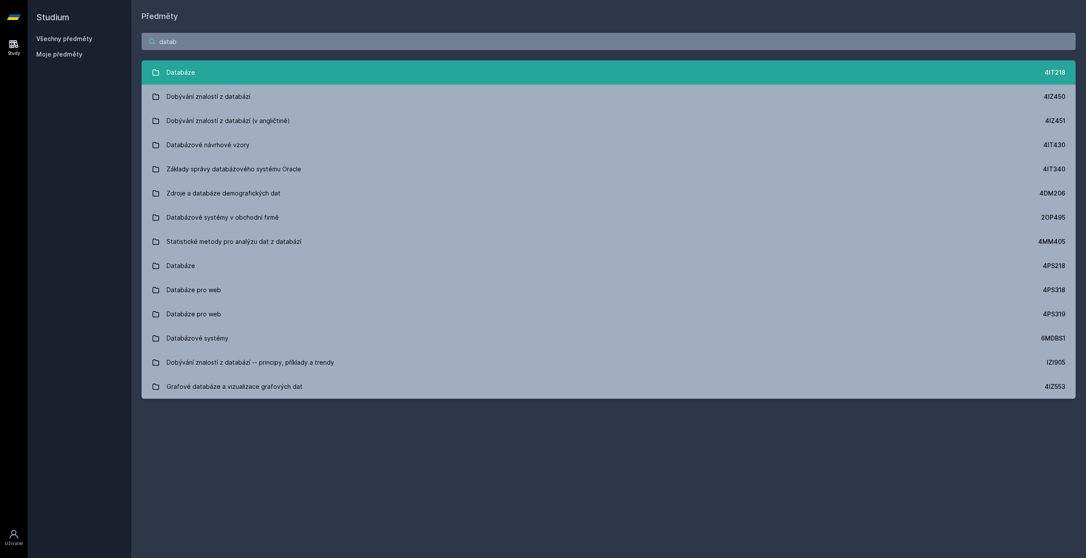
type input "datab"
click at [202, 84] on link "Databáze 4IT218" at bounding box center [609, 72] width 934 height 24
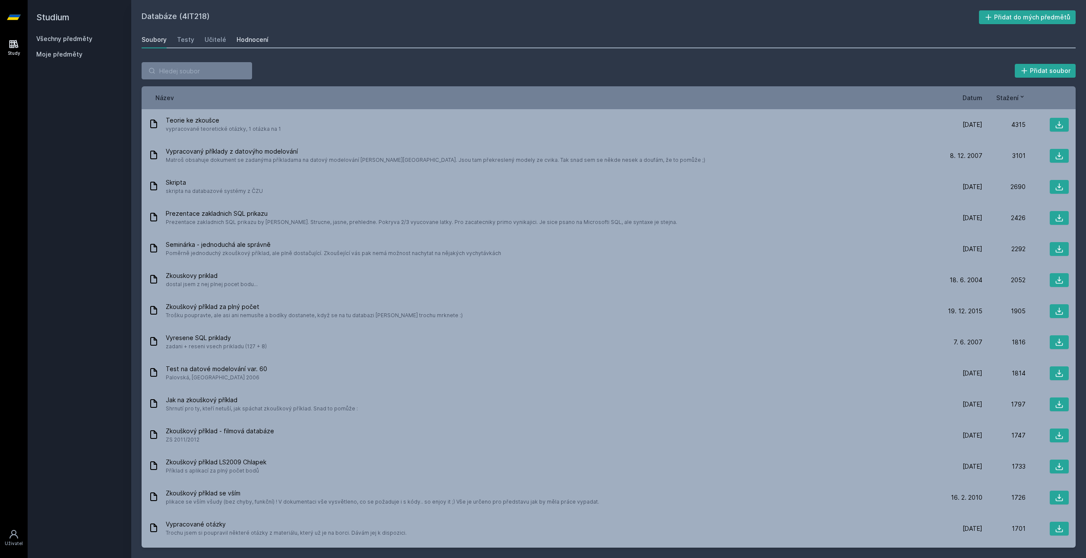
click at [244, 41] on div "Hodnocení" at bounding box center [253, 39] width 32 height 9
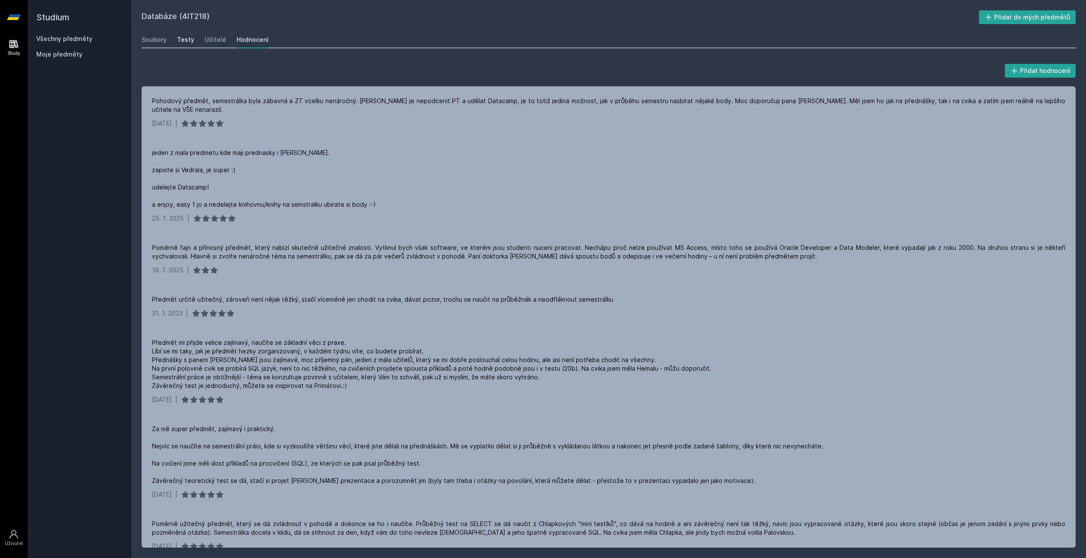
click at [190, 35] on link "Testy" at bounding box center [185, 39] width 17 height 17
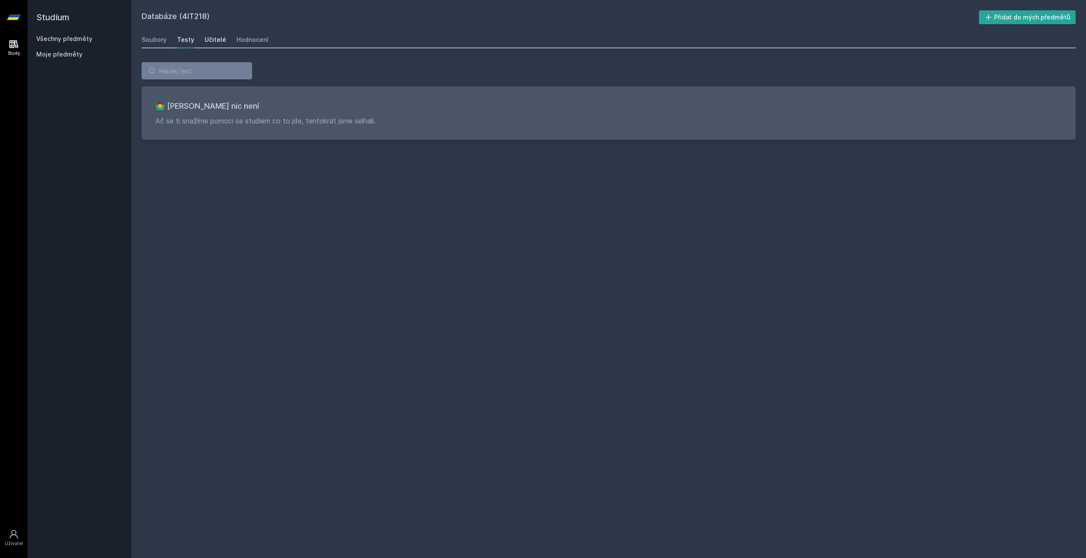
click at [206, 36] on div "Učitelé" at bounding box center [216, 39] width 22 height 9
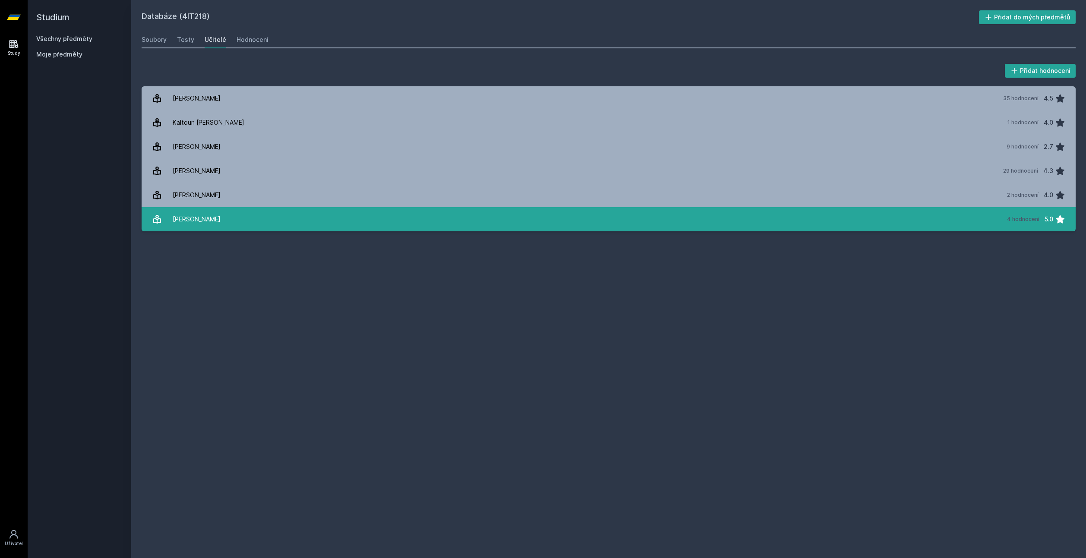
click at [245, 215] on link "[PERSON_NAME] 4 hodnocení 5.0" at bounding box center [609, 219] width 934 height 24
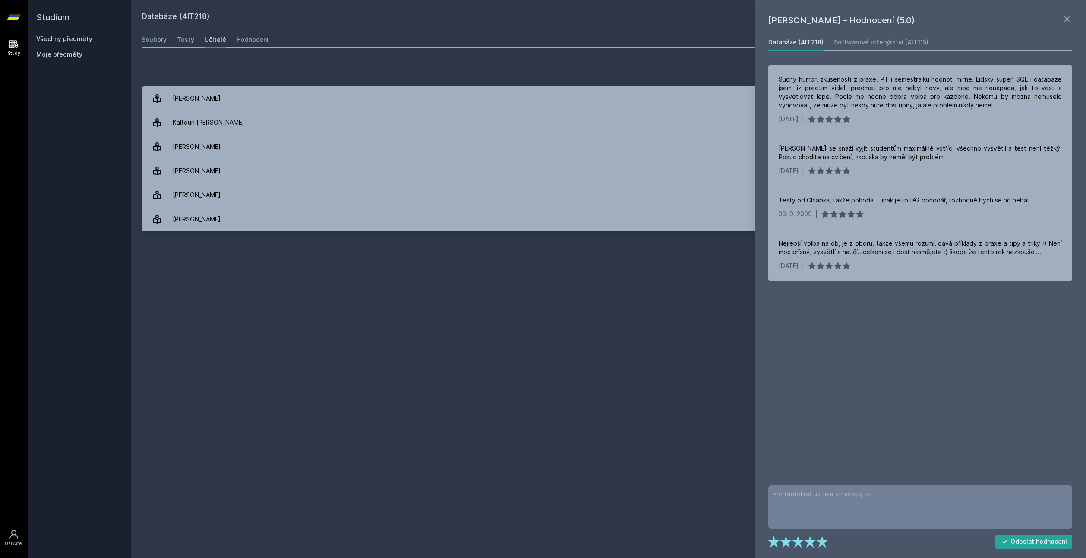
click at [62, 40] on link "Všechny předměty" at bounding box center [64, 38] width 56 height 7
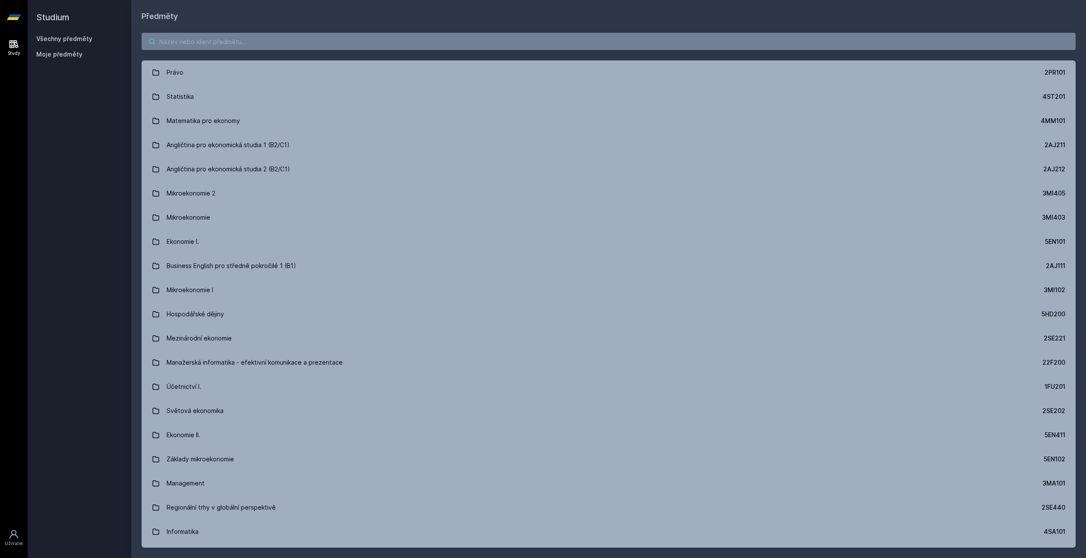
click at [210, 46] on input "search" at bounding box center [609, 41] width 934 height 17
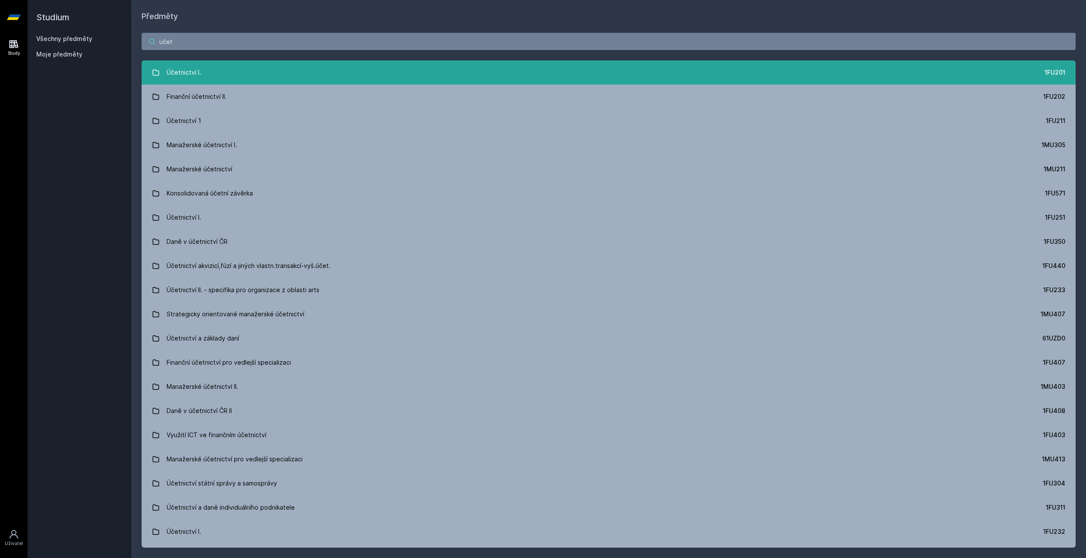
type input "učet"
click at [176, 72] on div "Účetnictví I." at bounding box center [184, 72] width 35 height 17
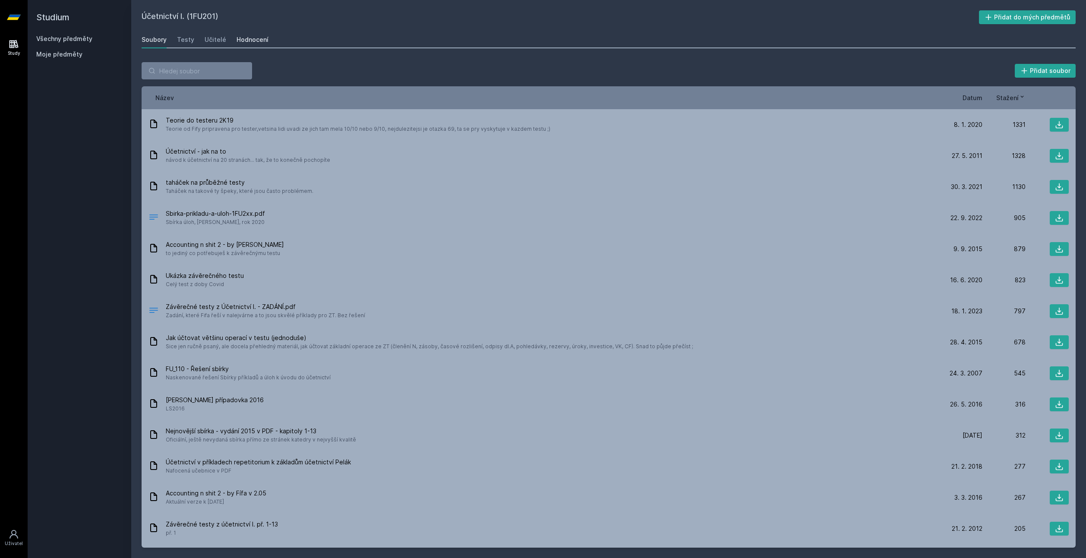
click at [246, 34] on link "Hodnocení" at bounding box center [253, 39] width 32 height 17
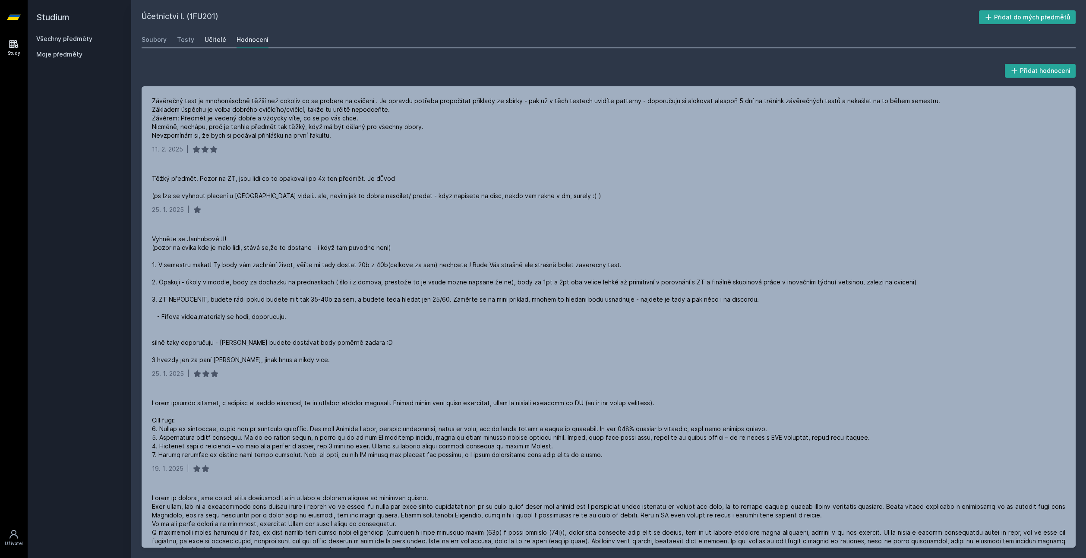
click at [221, 38] on div "Učitelé" at bounding box center [216, 39] width 22 height 9
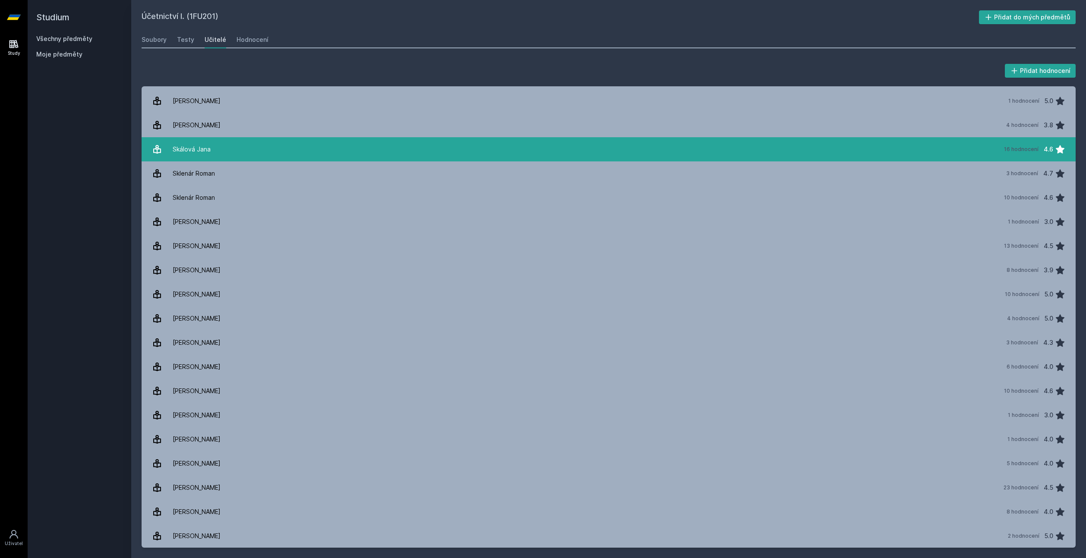
scroll to position [1303, 0]
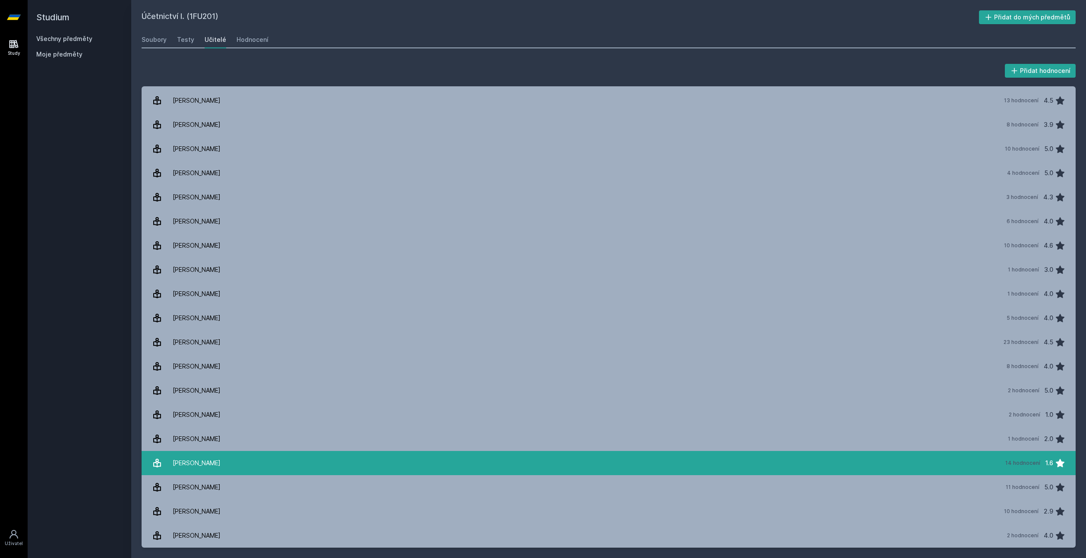
click at [210, 465] on div "[PERSON_NAME]" at bounding box center [197, 463] width 48 height 17
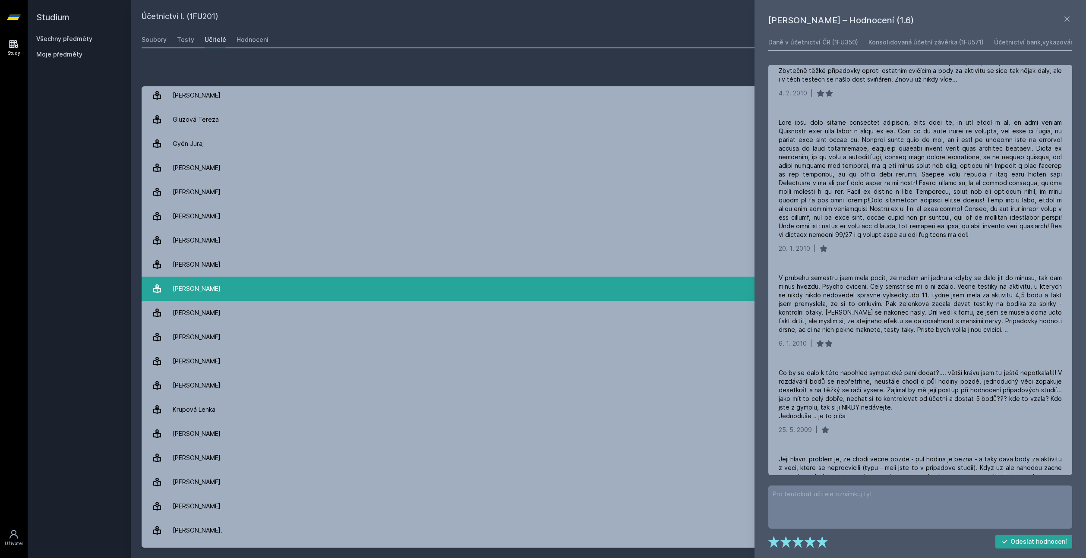
scroll to position [181, 0]
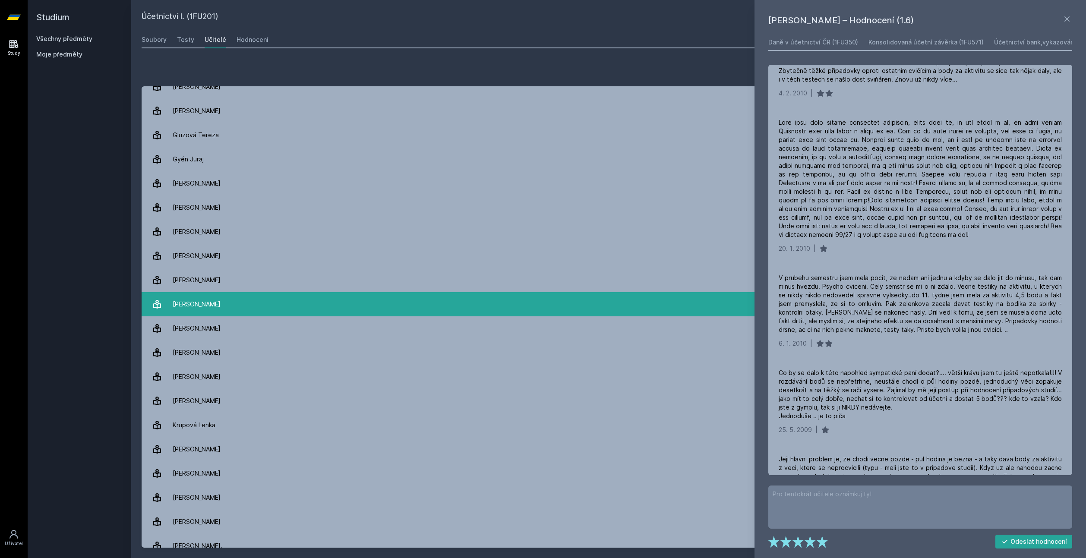
click at [221, 310] on div "[PERSON_NAME]" at bounding box center [197, 304] width 48 height 17
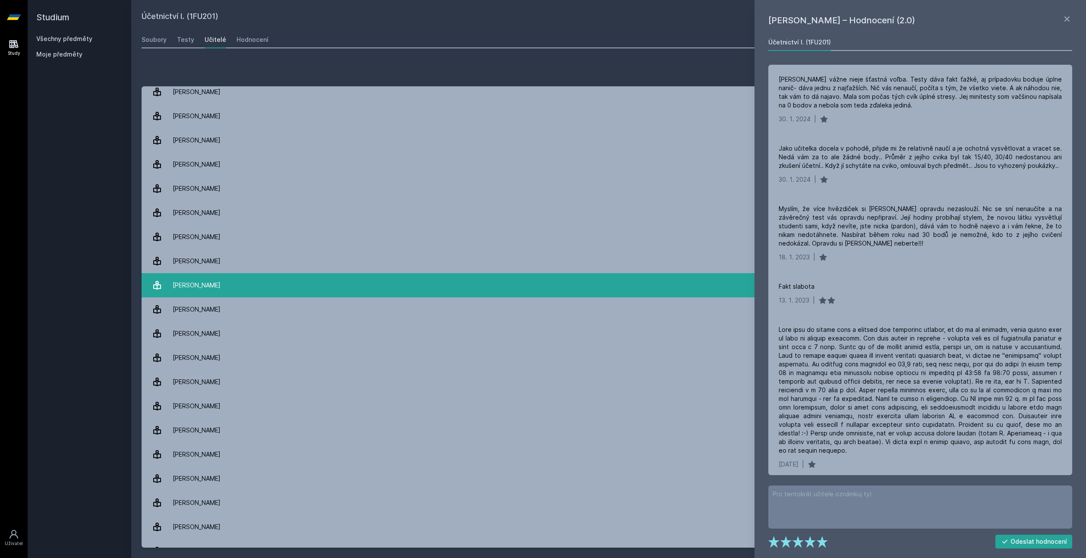
scroll to position [1303, 0]
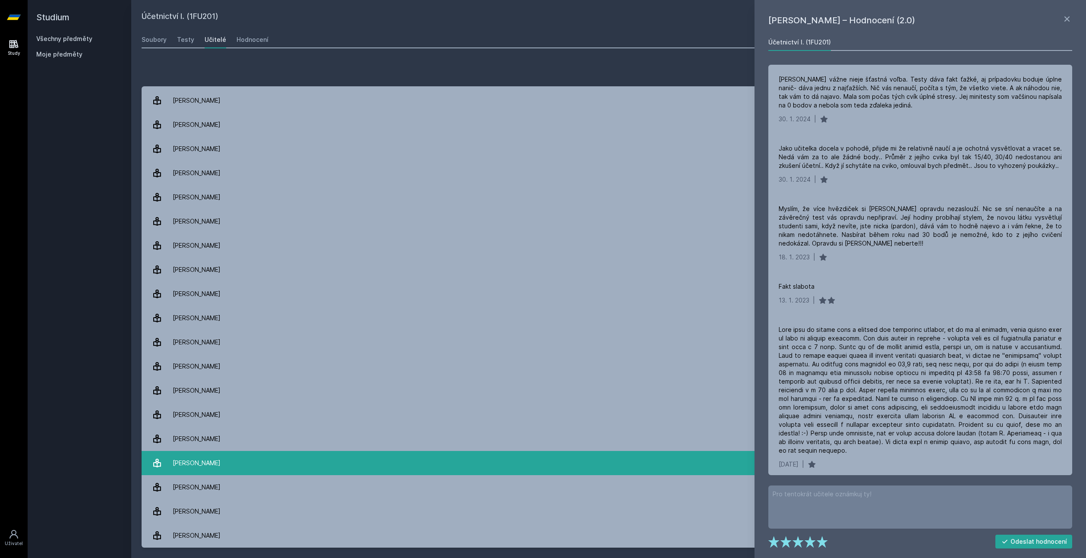
click at [221, 464] on link "[PERSON_NAME] 14 hodnocení 1.6" at bounding box center [609, 463] width 934 height 24
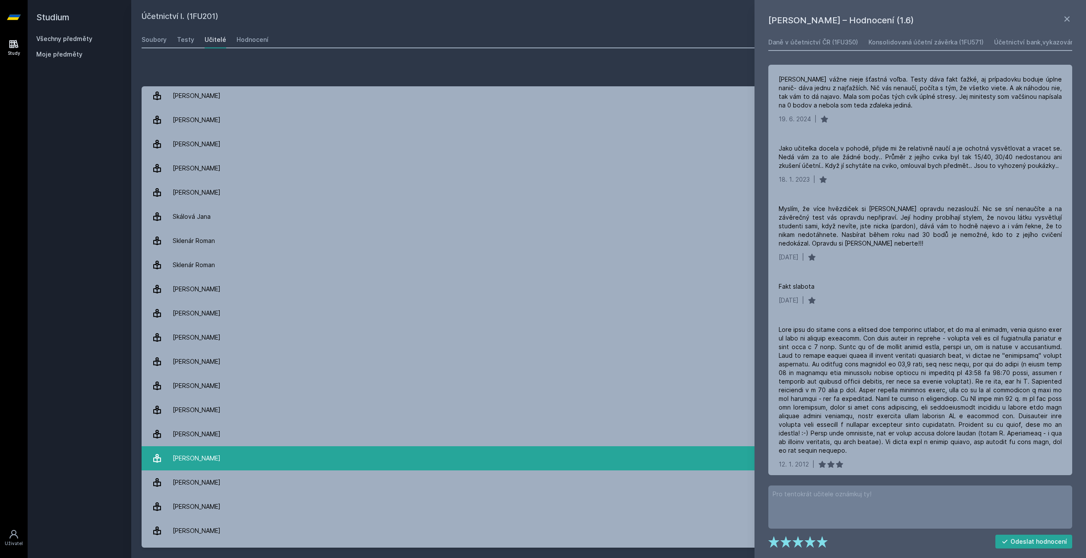
scroll to position [1087, 0]
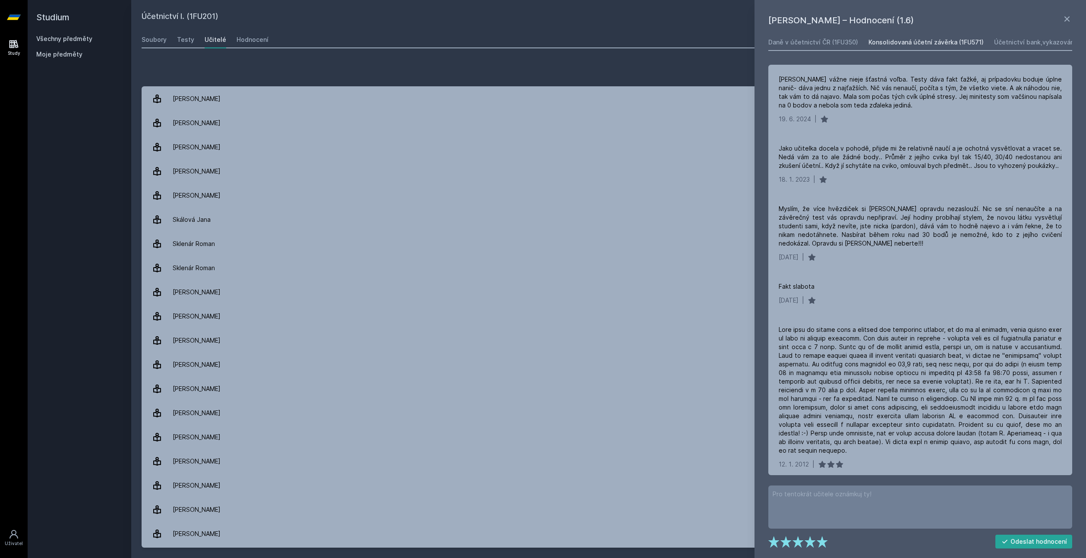
click at [909, 41] on div "Konsolidovaná účetní závěrka (1FU571)" at bounding box center [926, 42] width 115 height 9
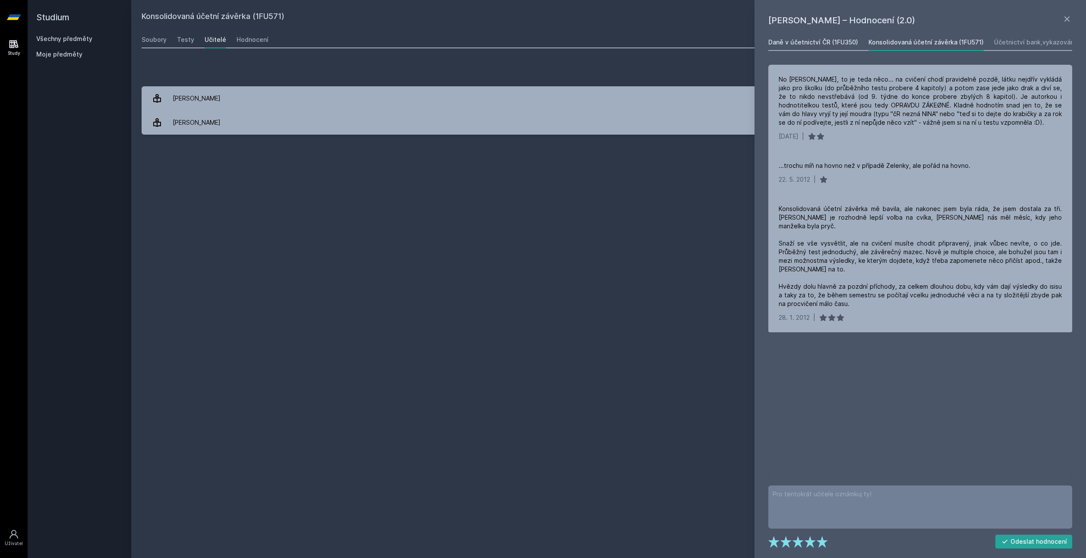
click at [830, 46] on div "Daně v účetnictví ČR (1FU350)" at bounding box center [813, 42] width 90 height 9
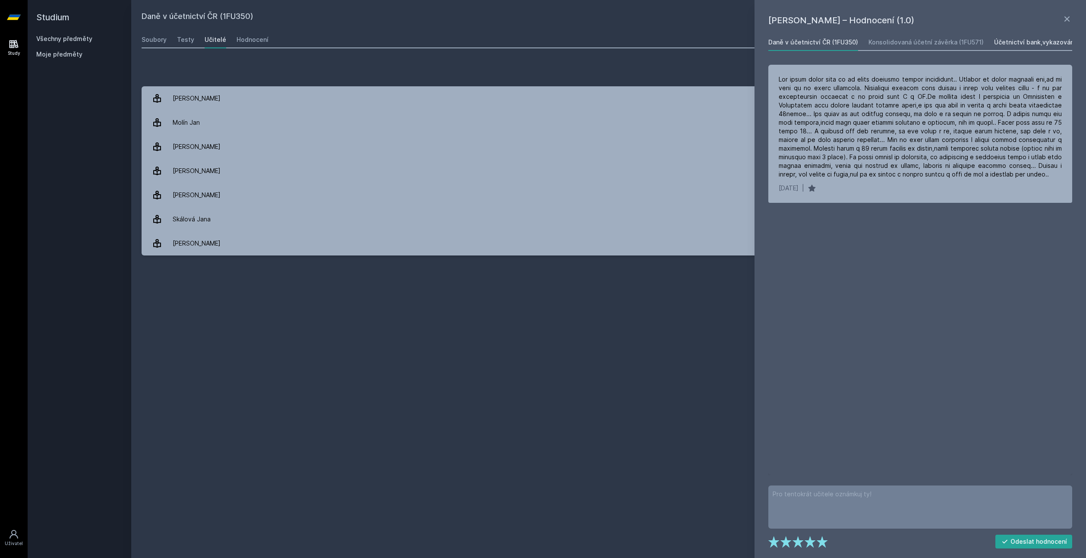
click at [1021, 38] on div "Účetnictví bank,vykazování finančních nástrojů (1FU572)" at bounding box center [1077, 42] width 167 height 9
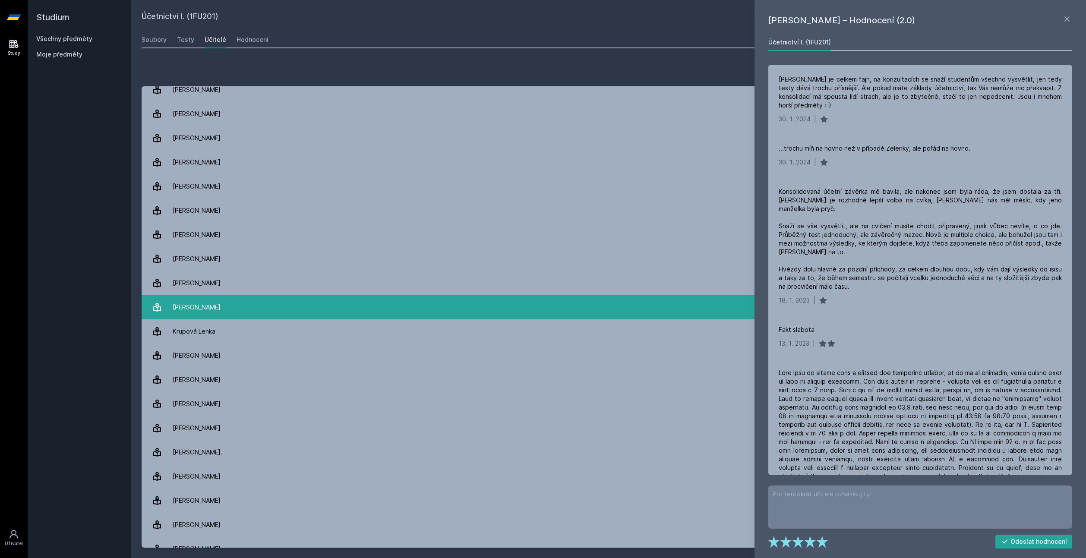
scroll to position [259, 0]
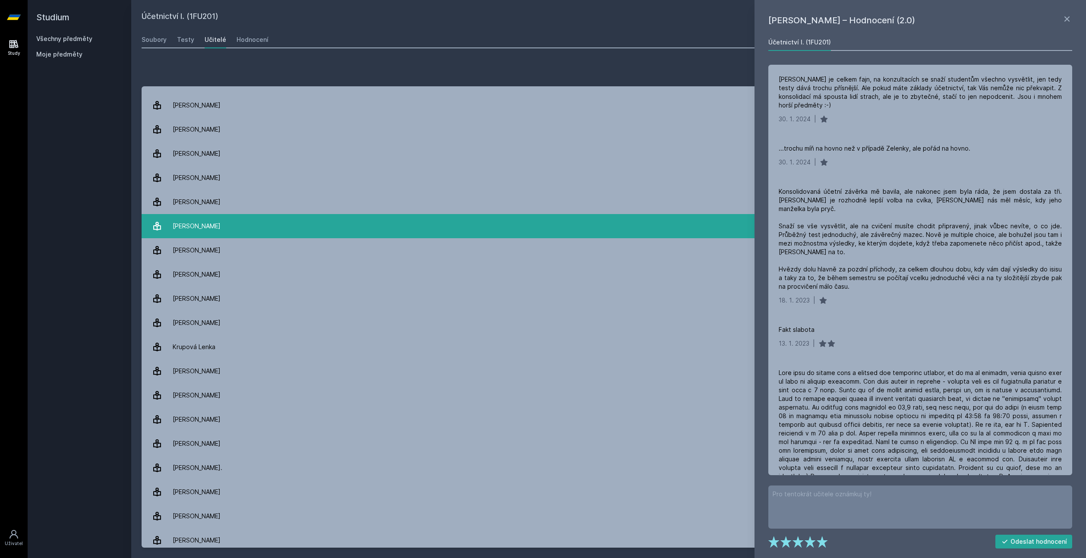
click at [217, 226] on div "[PERSON_NAME]" at bounding box center [197, 226] width 48 height 17
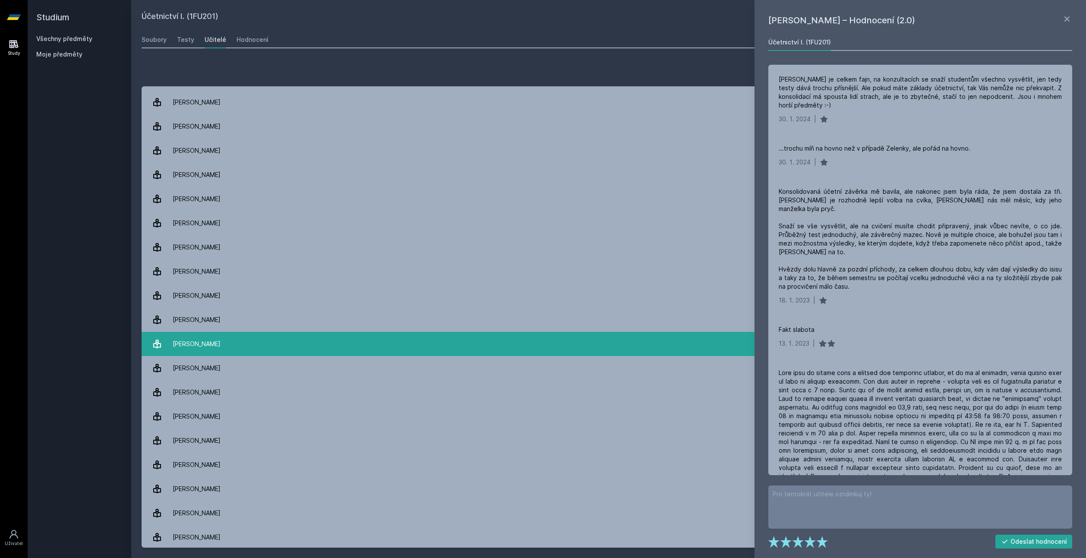
scroll to position [1303, 0]
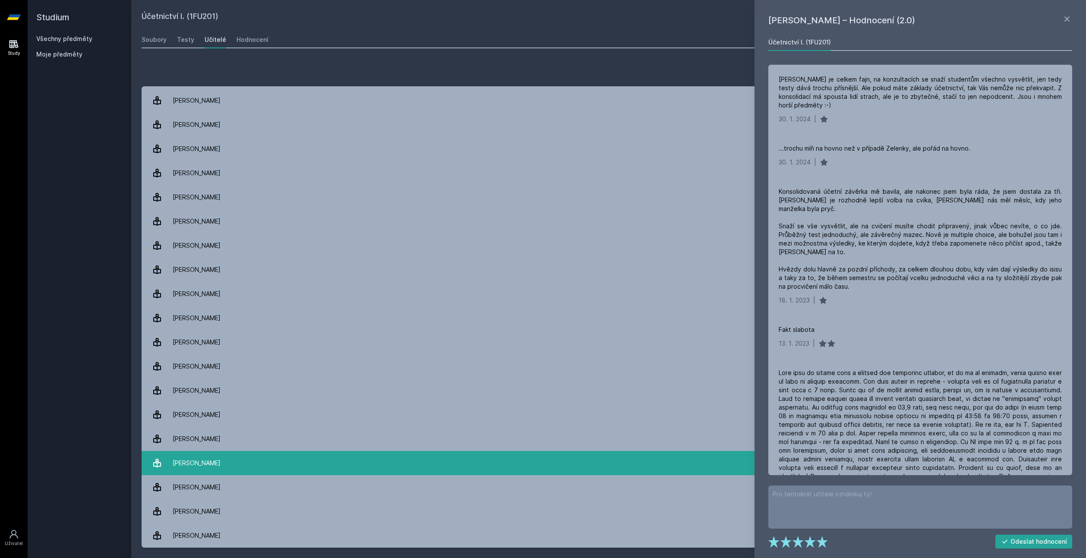
click at [225, 465] on link "[PERSON_NAME] 14 hodnocení 1.6" at bounding box center [609, 463] width 934 height 24
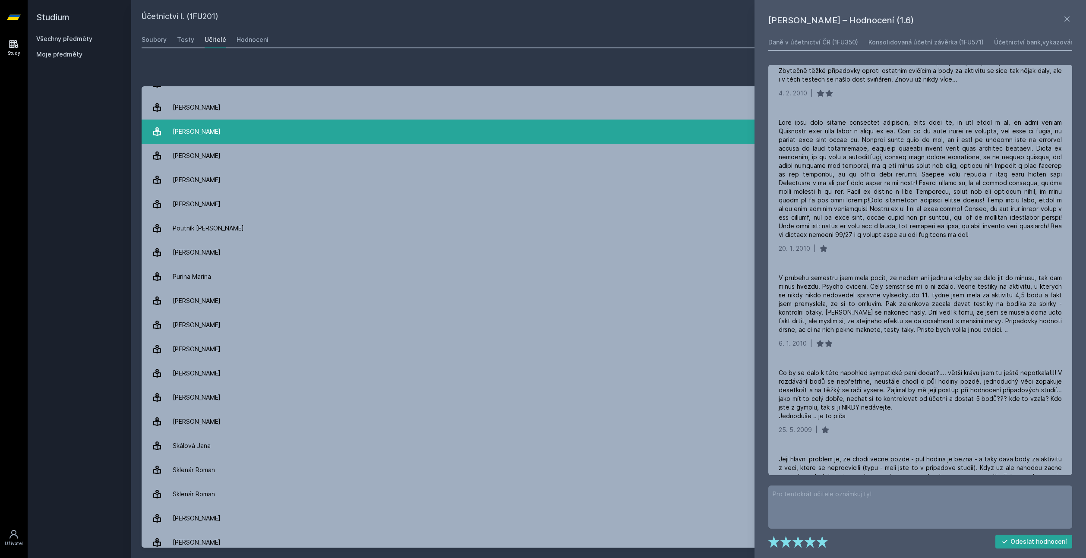
scroll to position [863, 0]
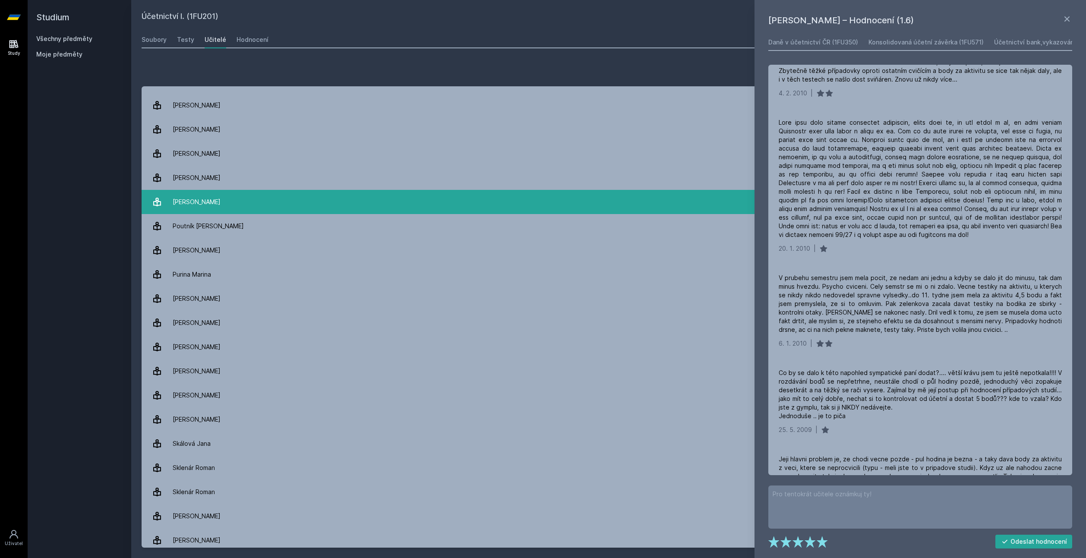
click at [241, 201] on link "[PERSON_NAME] 5 hodnocení 2.2" at bounding box center [609, 202] width 934 height 24
